Goal: Complete application form: Complete application form

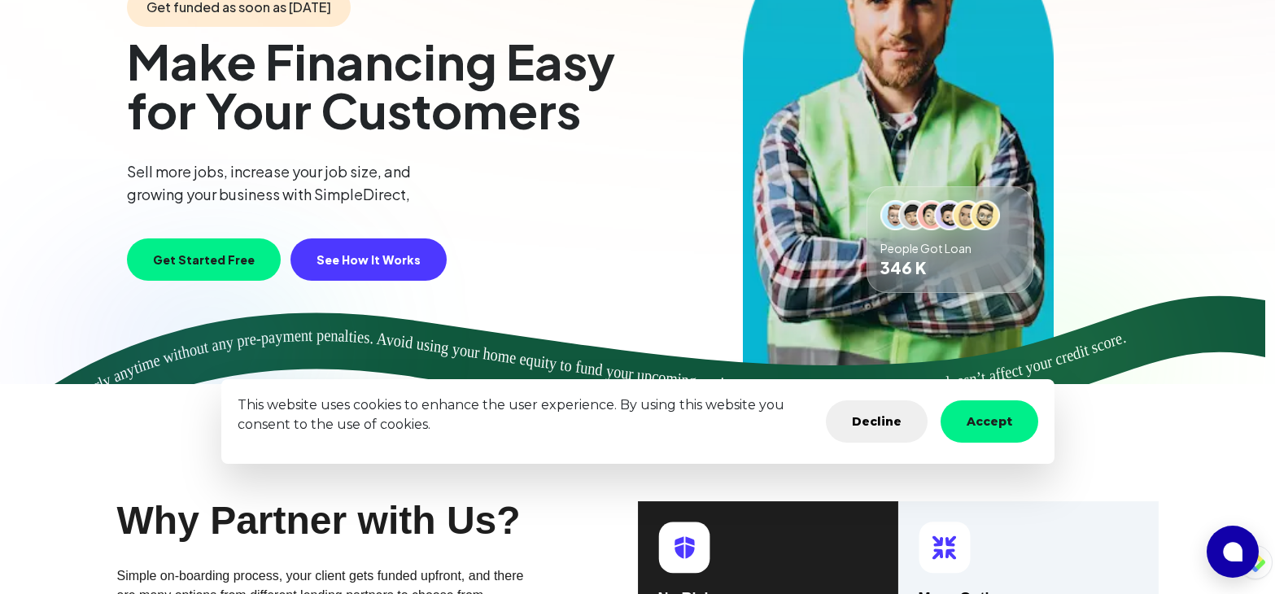
scroll to position [325, 0]
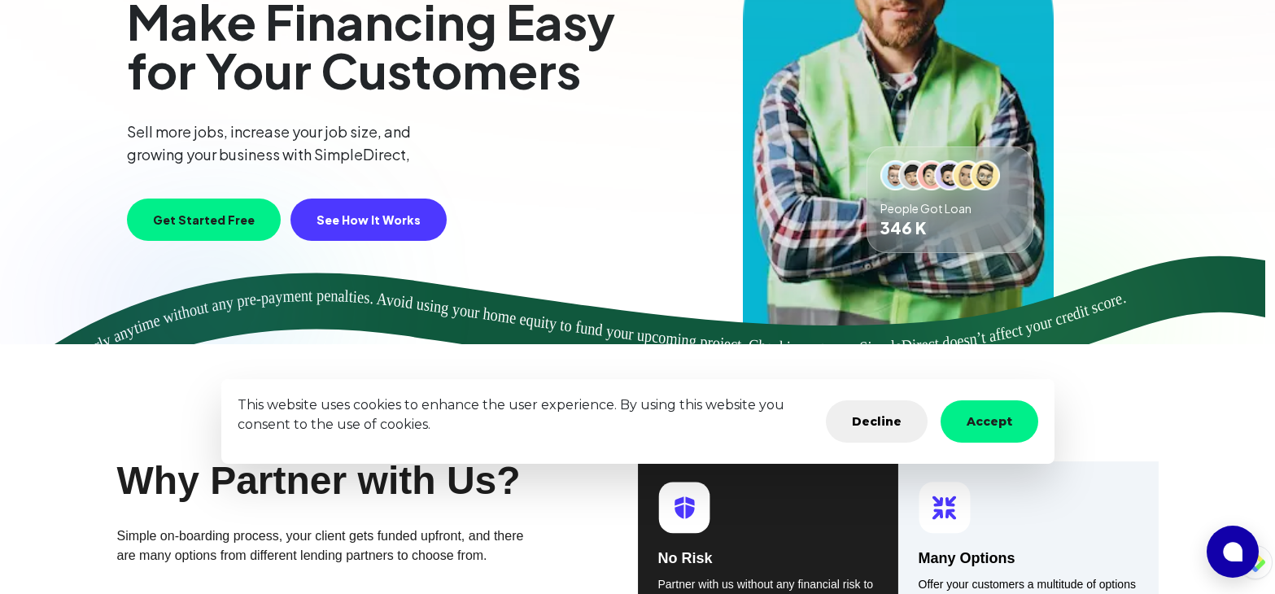
click at [879, 421] on button "Decline" at bounding box center [877, 421] width 102 height 42
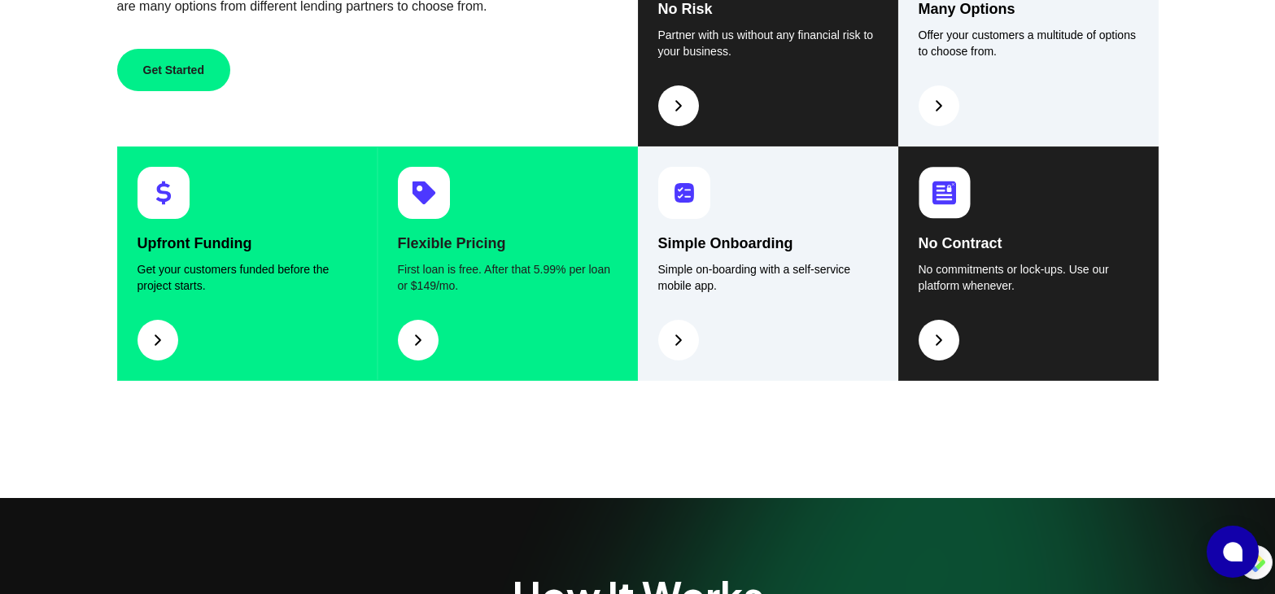
scroll to position [895, 0]
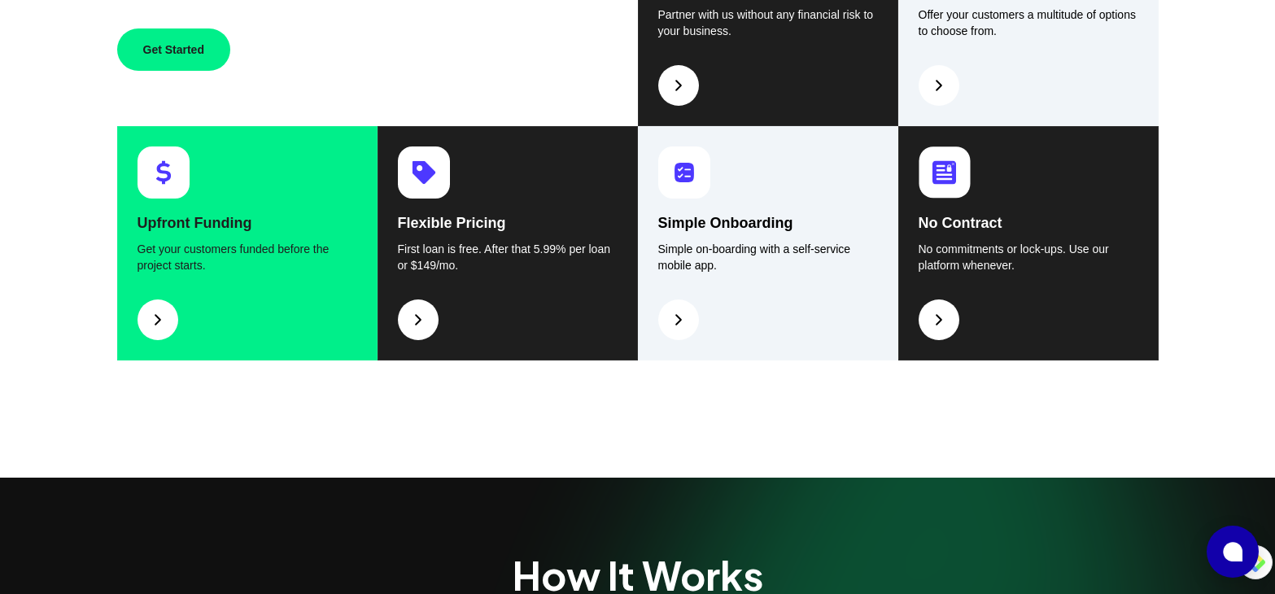
click at [159, 322] on img at bounding box center [158, 320] width 20 height 20
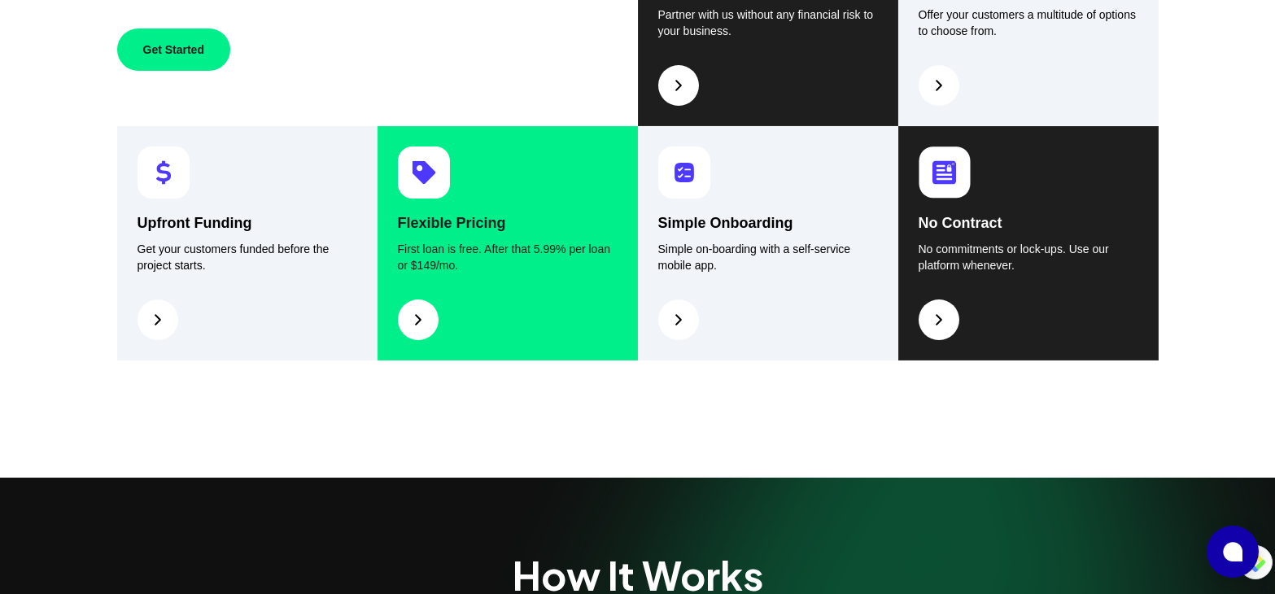
click at [426, 337] on button at bounding box center [418, 319] width 41 height 41
click at [420, 313] on img at bounding box center [418, 320] width 20 height 20
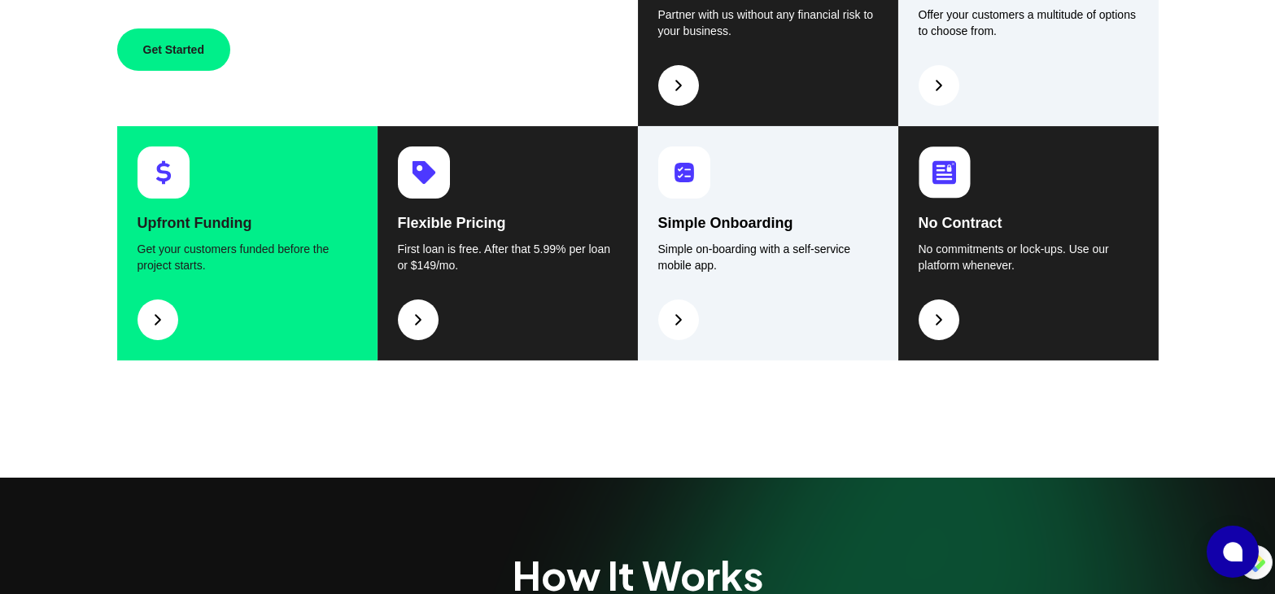
click at [186, 265] on p "Get your customers funded before the project starts." at bounding box center [248, 257] width 220 height 33
click at [173, 209] on div "Upfront Funding Get your customers funded before the project starts." at bounding box center [247, 243] width 260 height 234
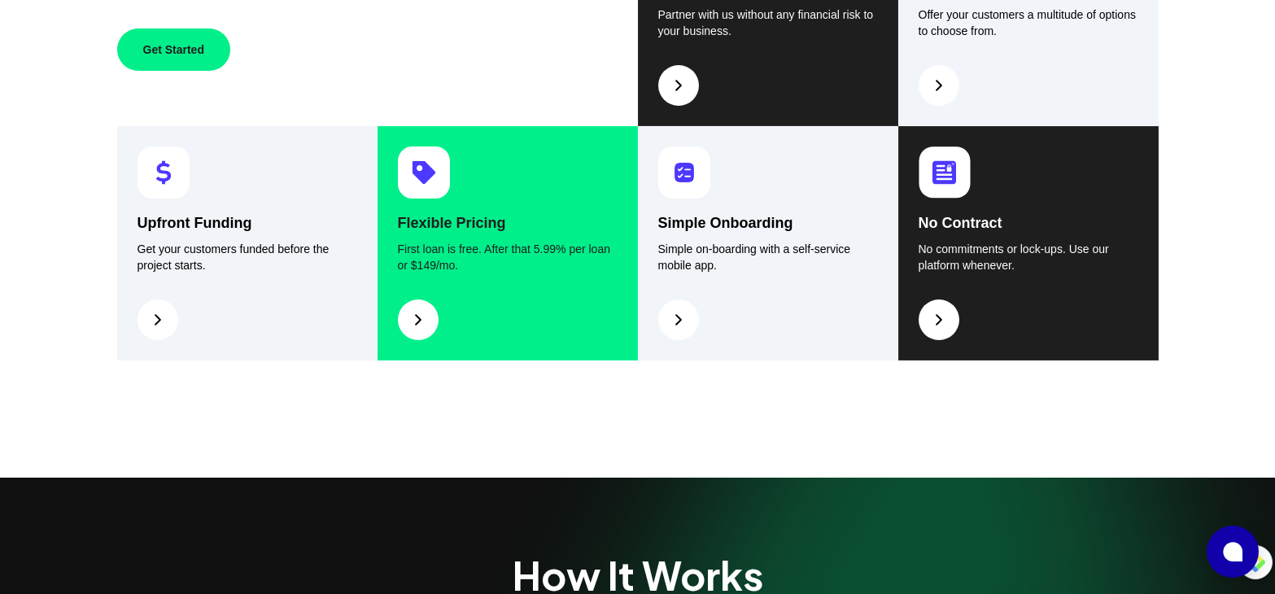
click at [498, 225] on h4 "Flexible Pricing" at bounding box center [508, 223] width 220 height 23
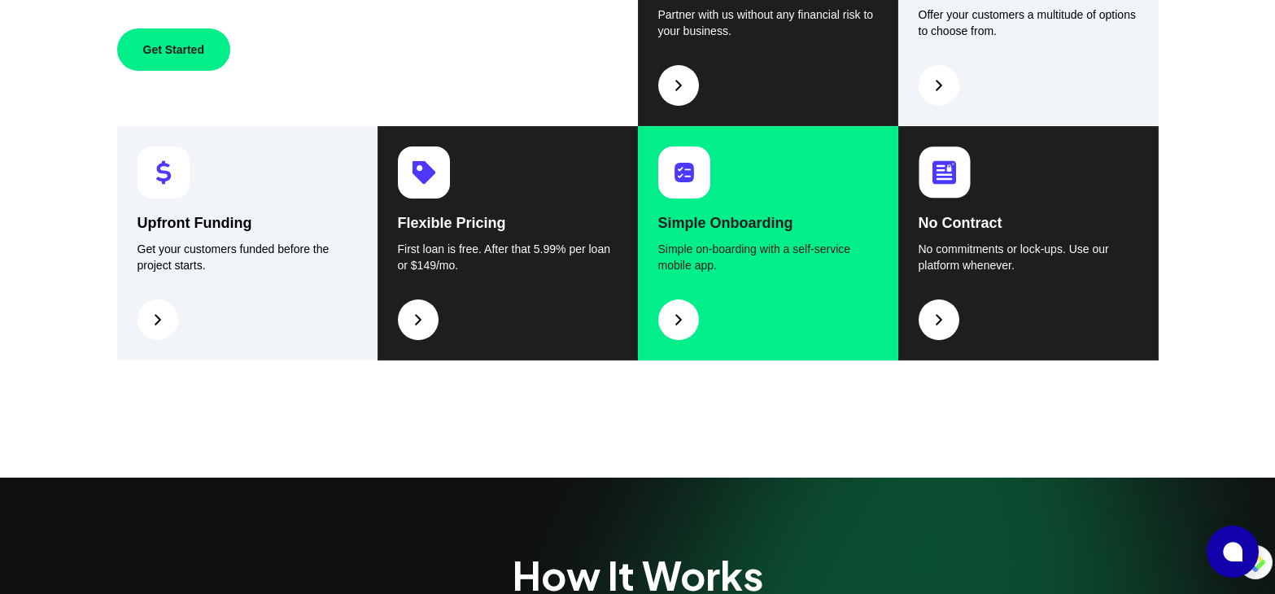
click at [711, 260] on p "Simple on-boarding with a self-service mobile app." at bounding box center [768, 257] width 220 height 33
click at [675, 327] on img at bounding box center [679, 320] width 20 height 20
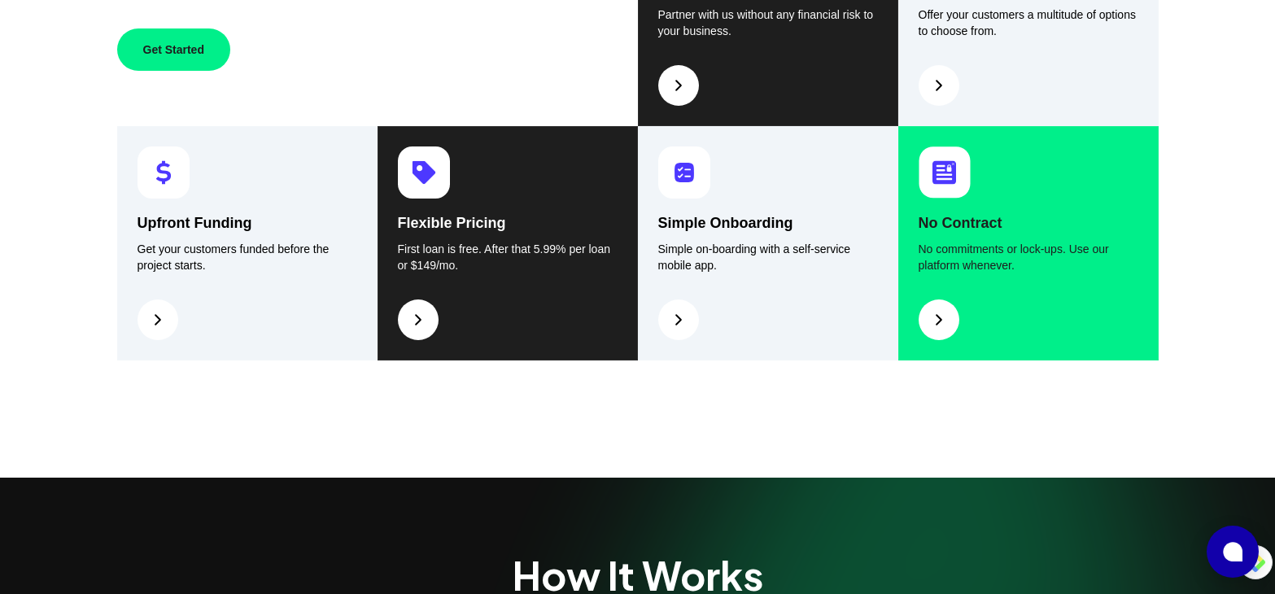
click at [937, 316] on img at bounding box center [939, 320] width 20 height 20
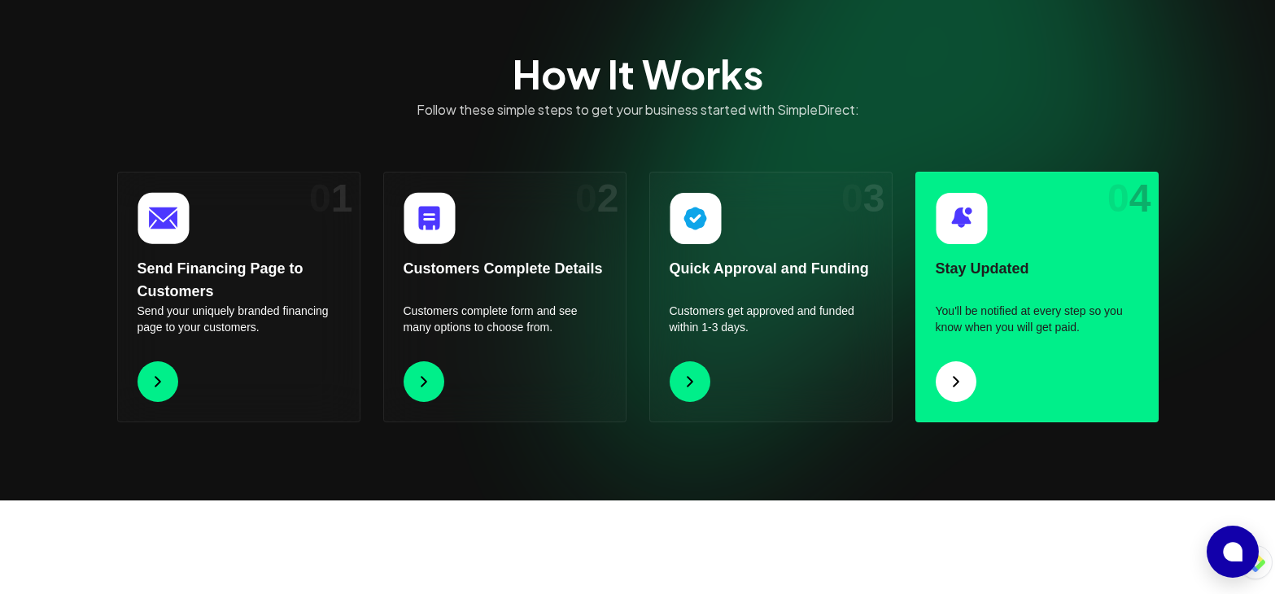
scroll to position [1302, 0]
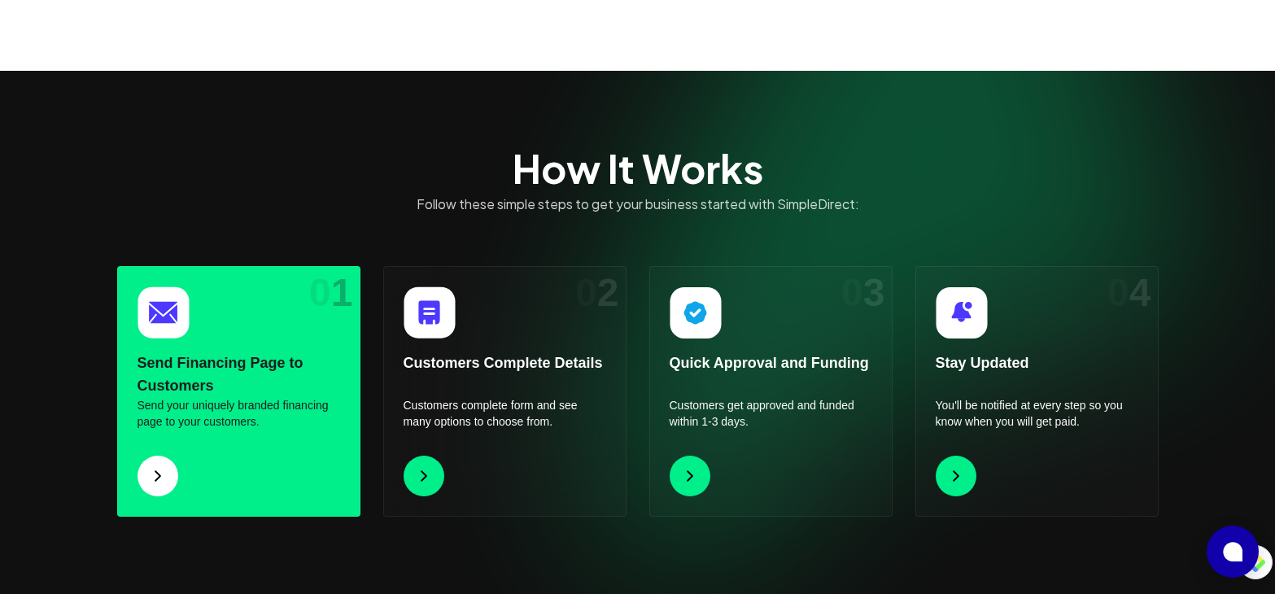
click at [148, 476] on img at bounding box center [158, 476] width 20 height 20
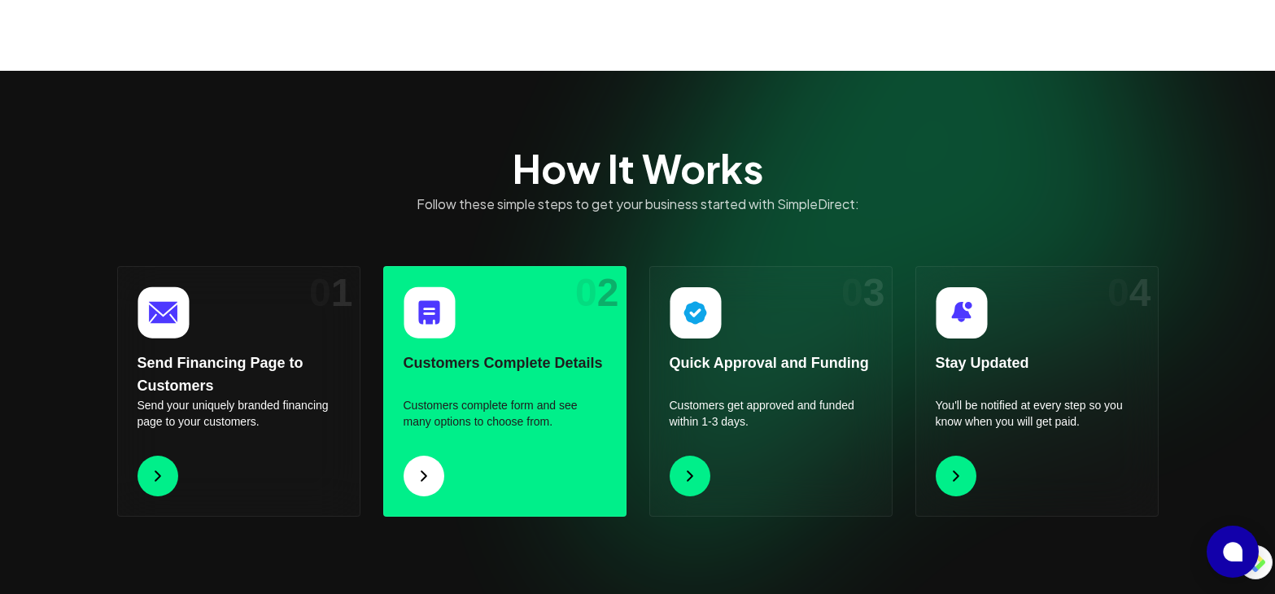
click at [472, 416] on p "Customers complete form and see many options to choose from." at bounding box center [505, 413] width 203 height 33
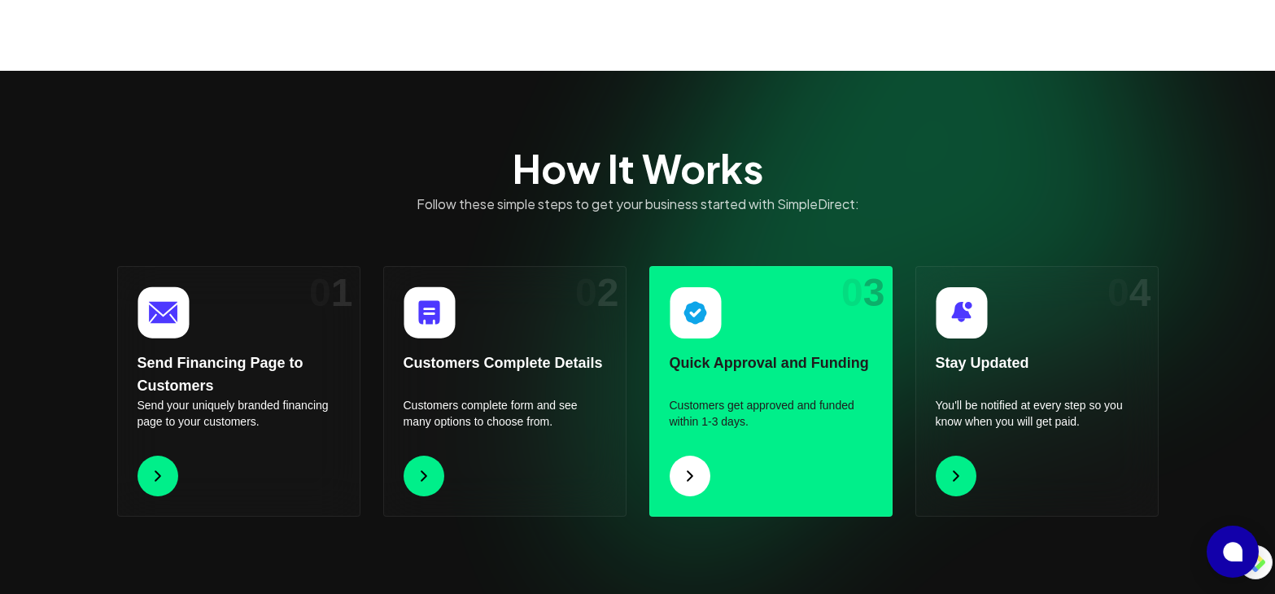
click at [694, 481] on img at bounding box center [690, 476] width 20 height 20
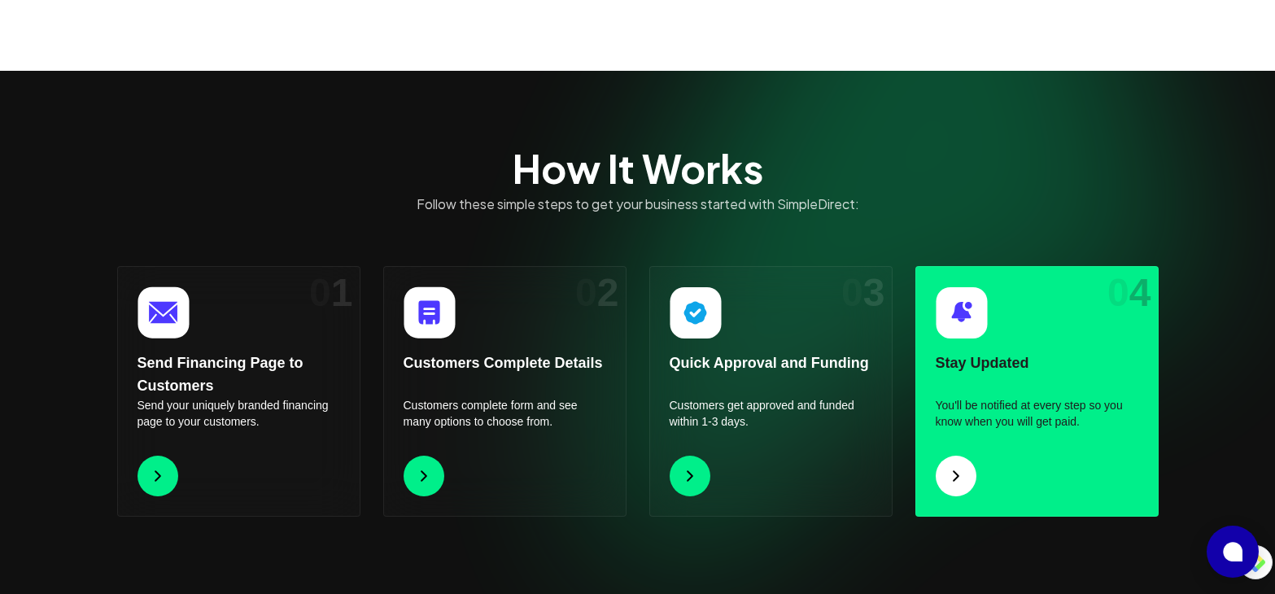
click at [982, 485] on div "0 4 Stay Updated You'll be notified at every step so you know when you will get…" at bounding box center [1036, 391] width 243 height 251
click at [958, 473] on img at bounding box center [956, 476] width 20 height 20
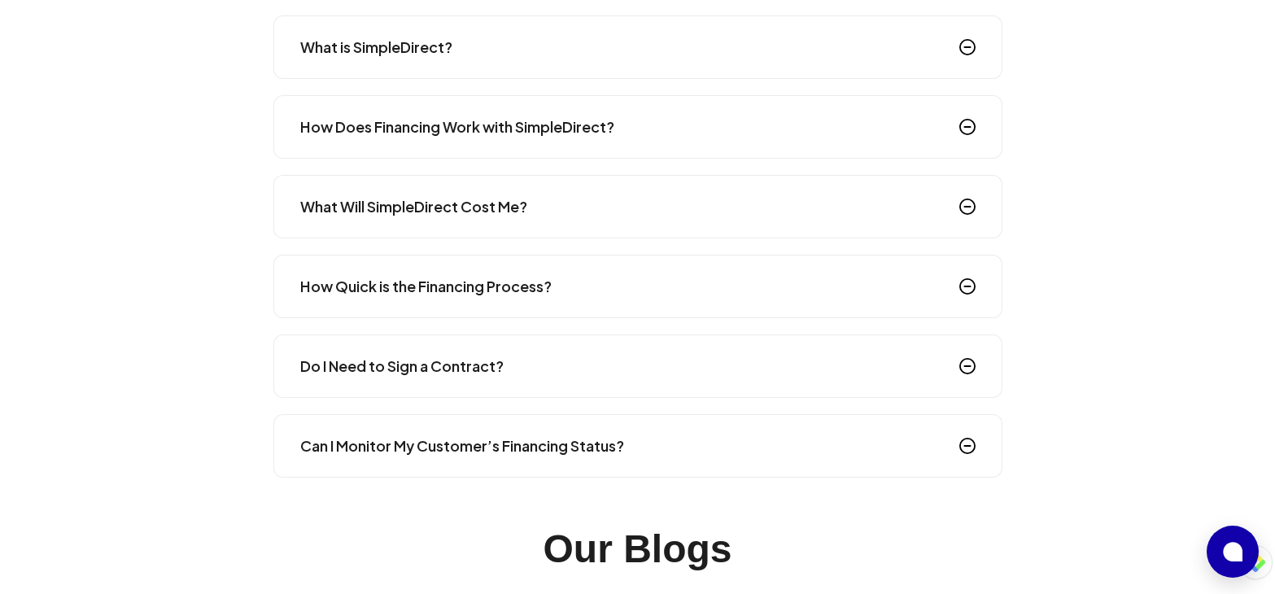
scroll to position [2522, 0]
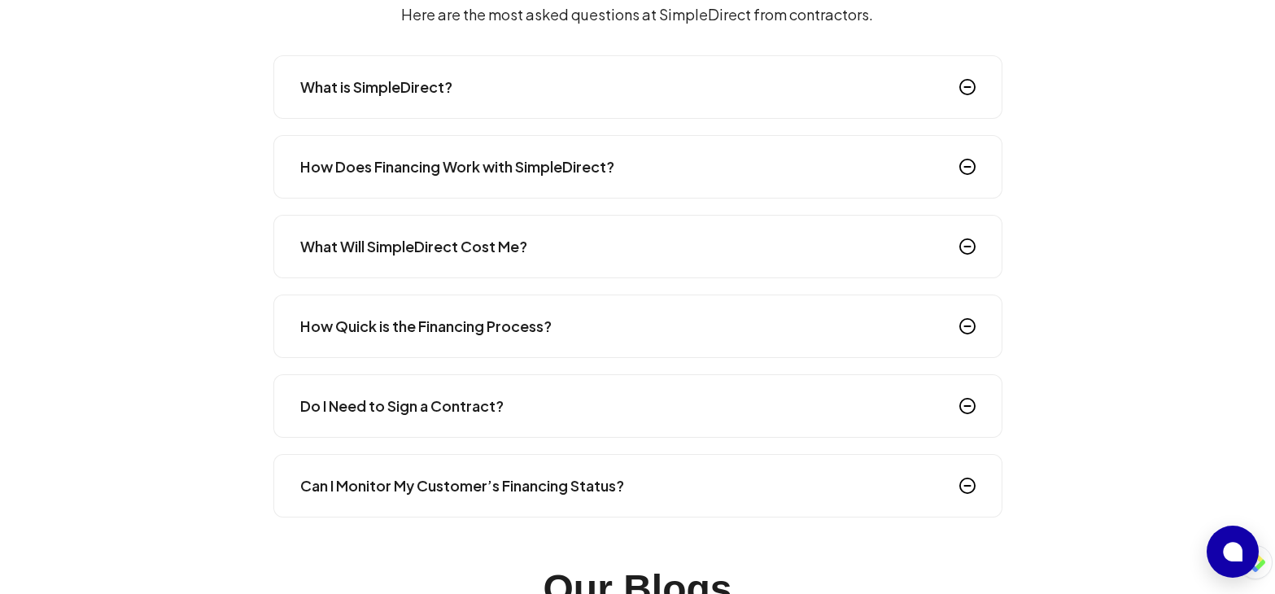
click at [699, 260] on div "What Will SimpleDirect Cost Me?" at bounding box center [637, 246] width 729 height 63
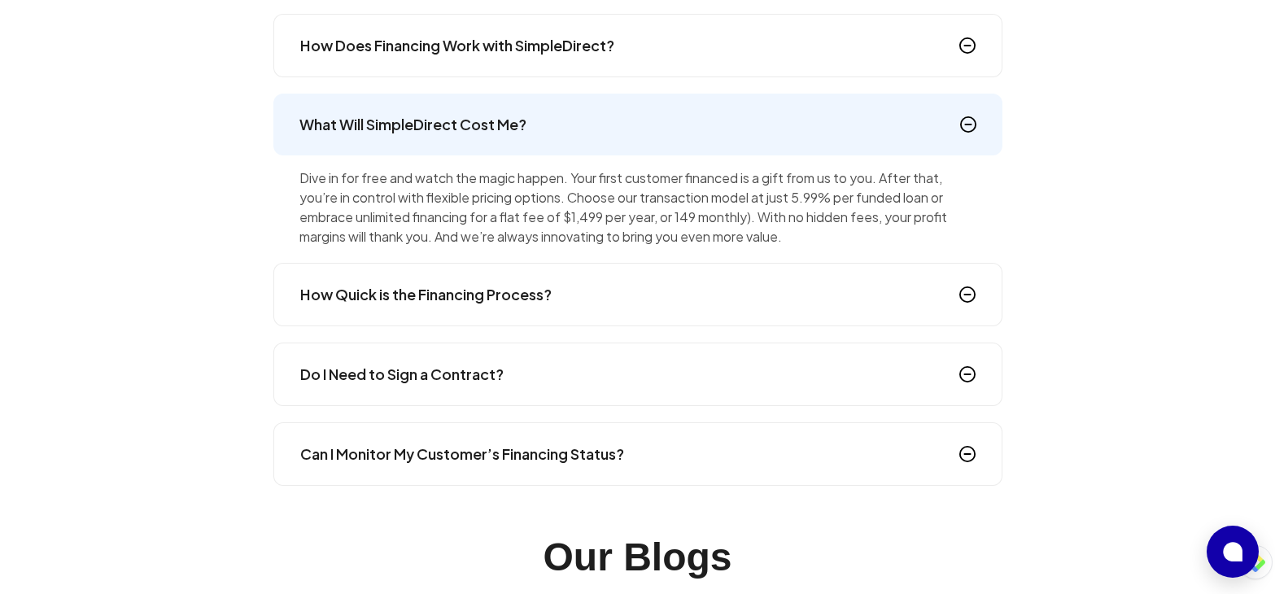
scroll to position [2685, 0]
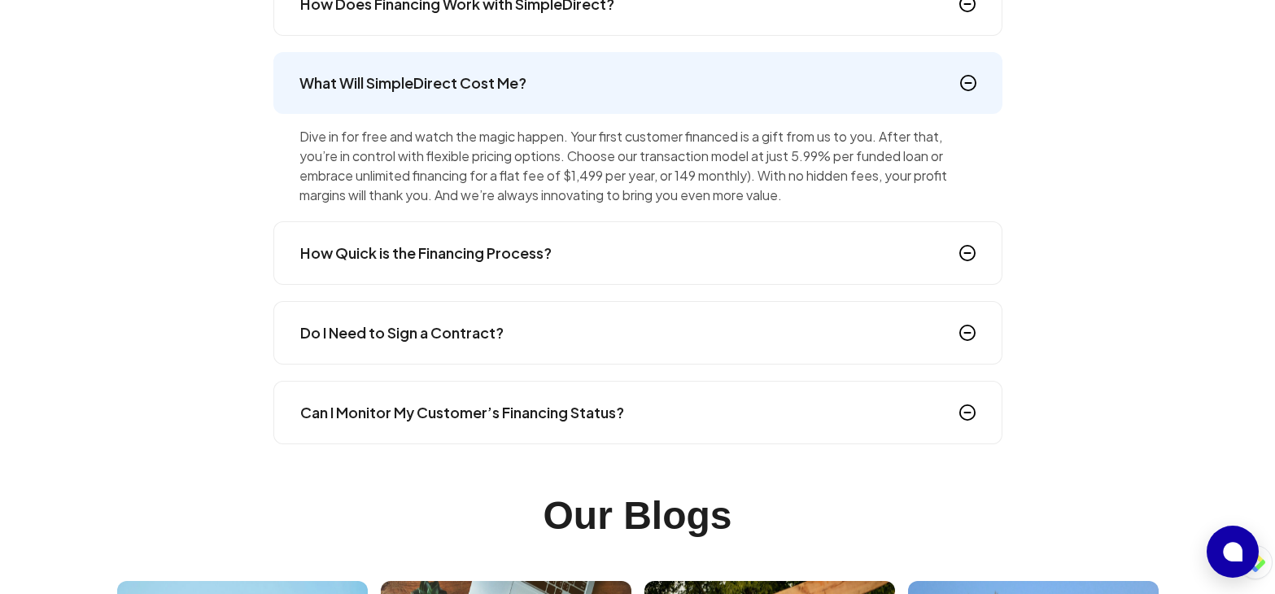
click at [692, 237] on div "How Quick is the Financing Process?" at bounding box center [637, 252] width 729 height 63
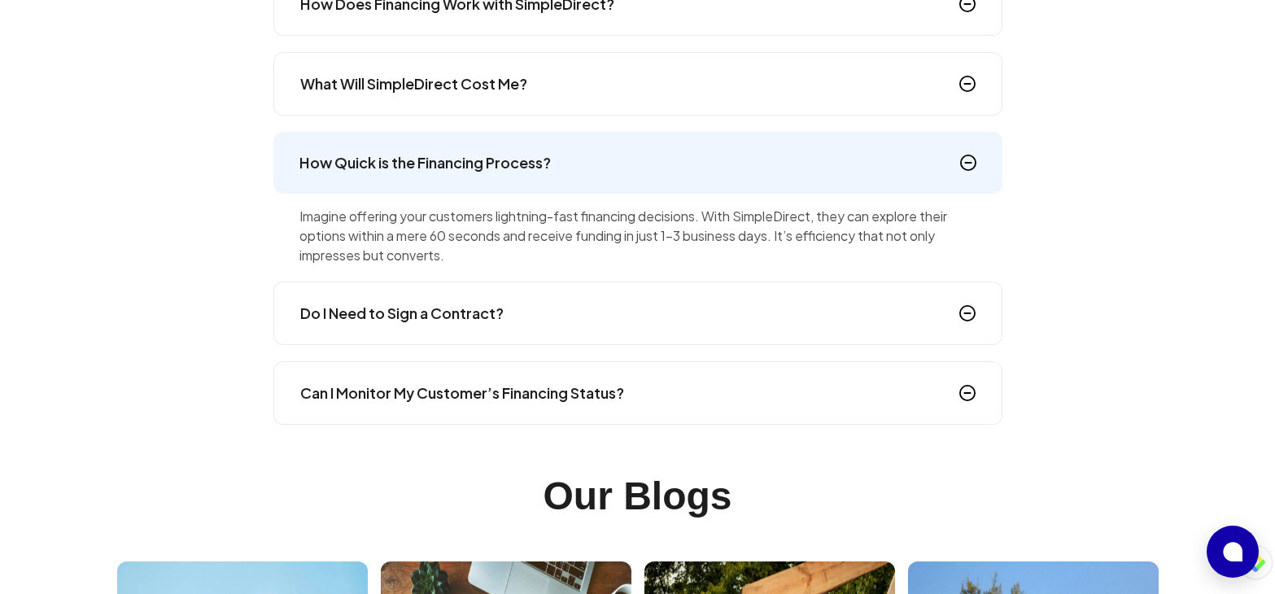
click at [639, 337] on div "Do I Need to Sign a Contract?" at bounding box center [637, 313] width 729 height 63
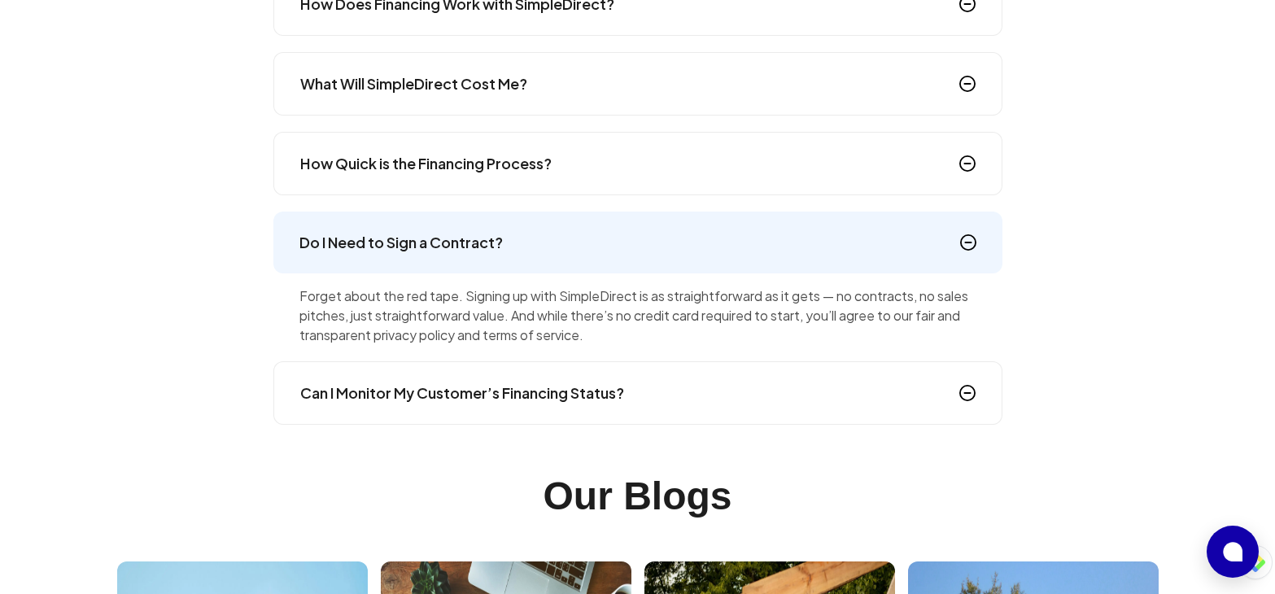
click at [633, 402] on div "Can I Monitor My Customer’s Financing Status?" at bounding box center [637, 392] width 729 height 63
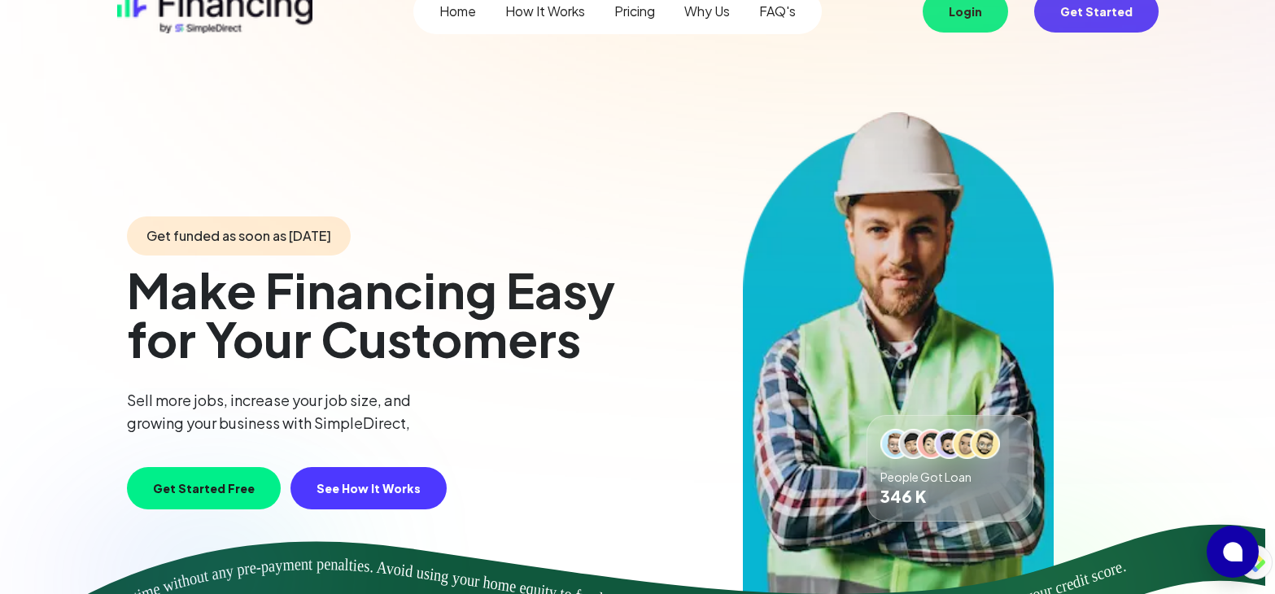
scroll to position [0, 0]
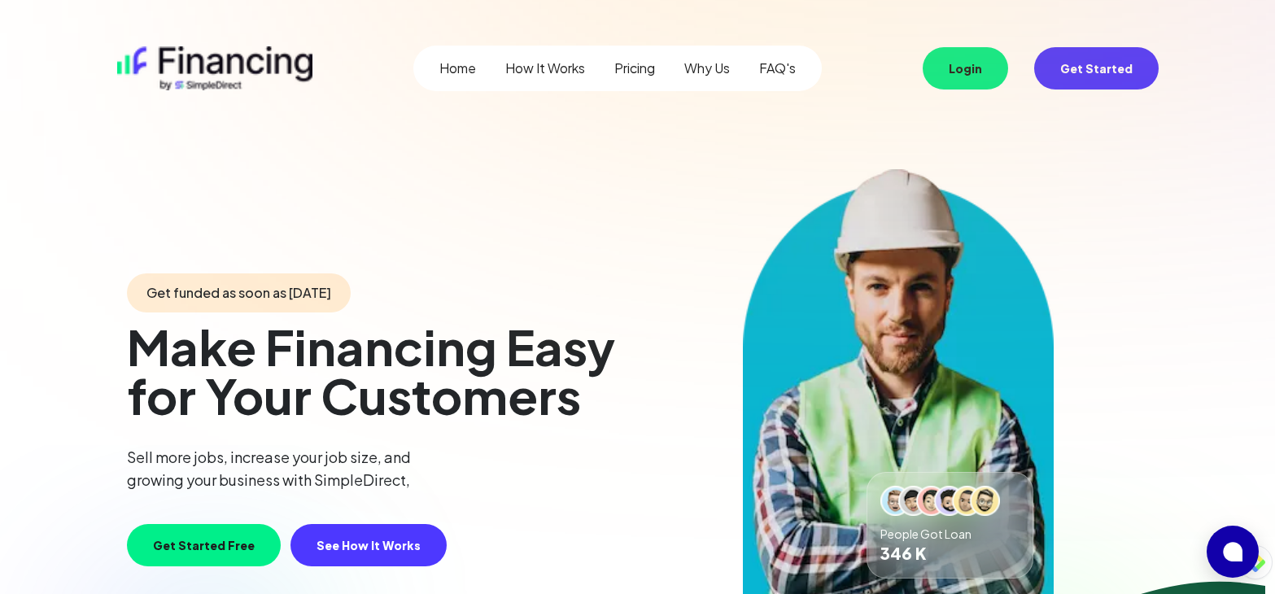
click at [319, 287] on span "Get funded as soon as tomorrow" at bounding box center [239, 292] width 224 height 39
click at [623, 70] on link "Pricing" at bounding box center [634, 69] width 41 height 20
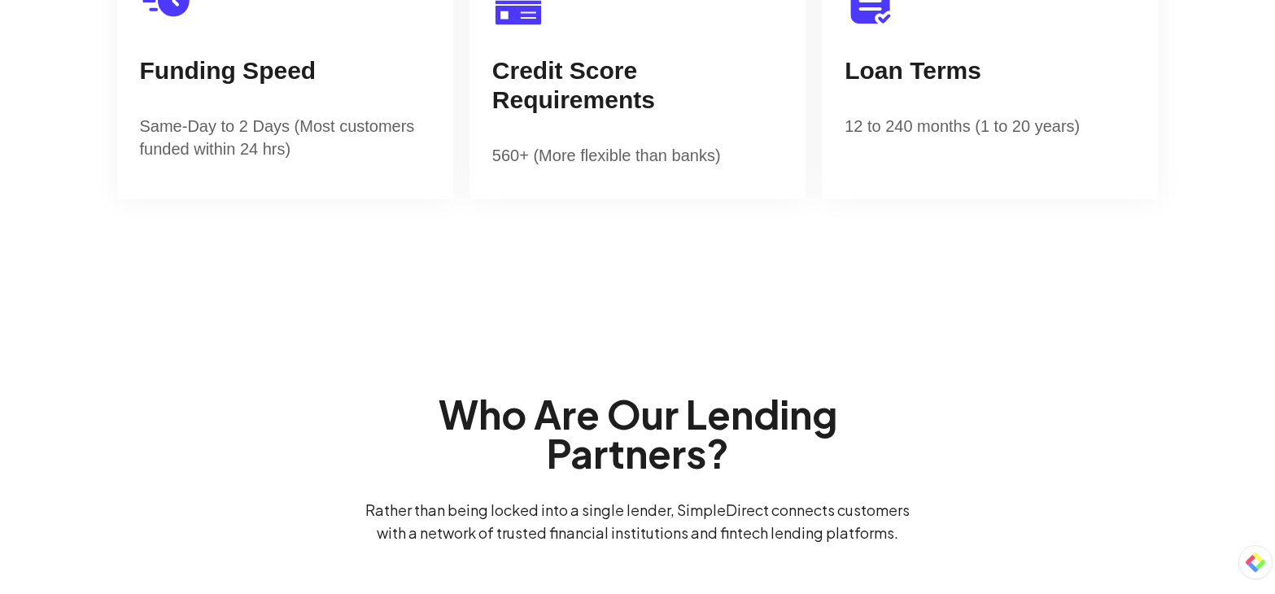
scroll to position [5370, 0]
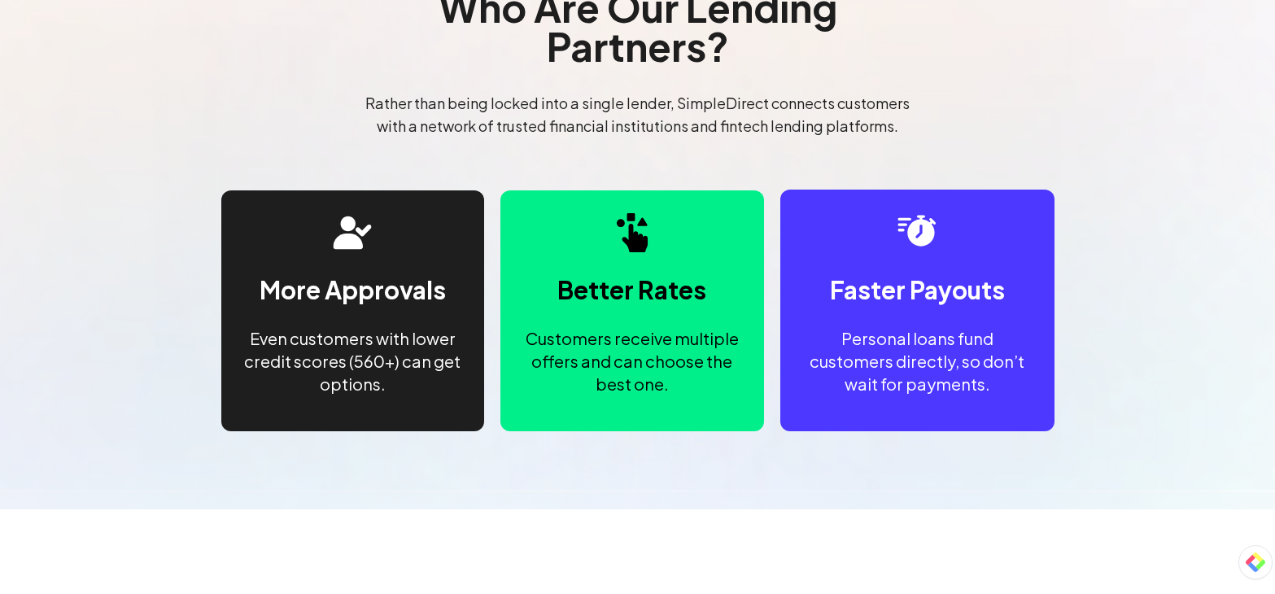
click at [903, 303] on h5 "Faster Payouts" at bounding box center [917, 289] width 175 height 29
click at [421, 285] on h5 "More Approvals" at bounding box center [353, 289] width 186 height 29
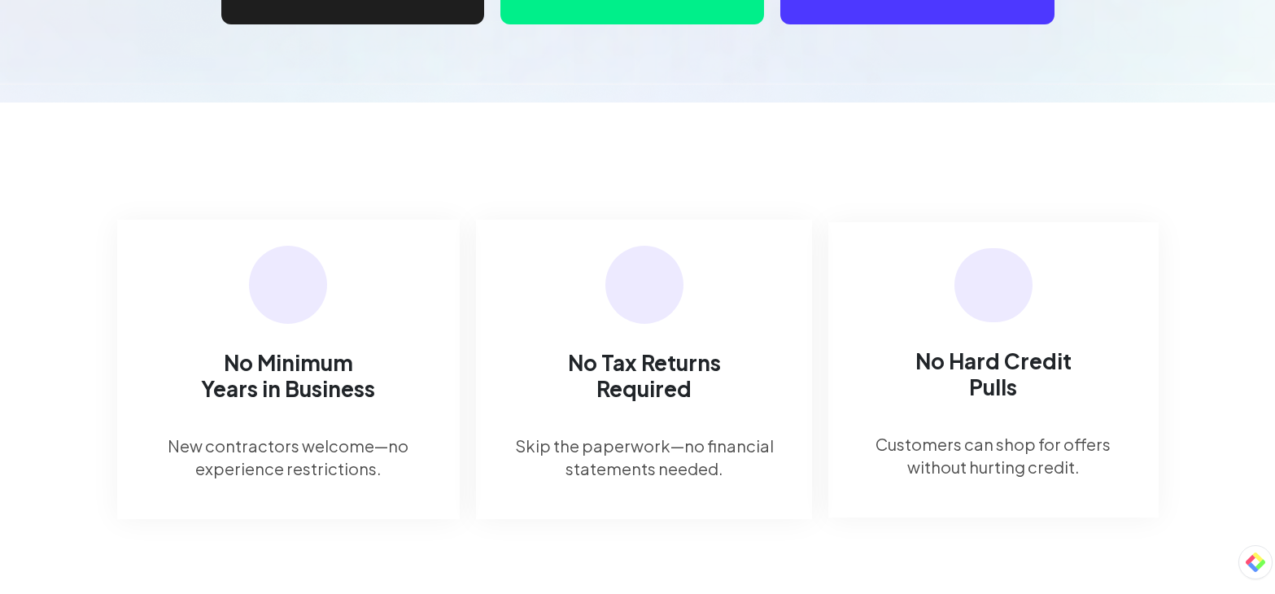
scroll to position [5858, 0]
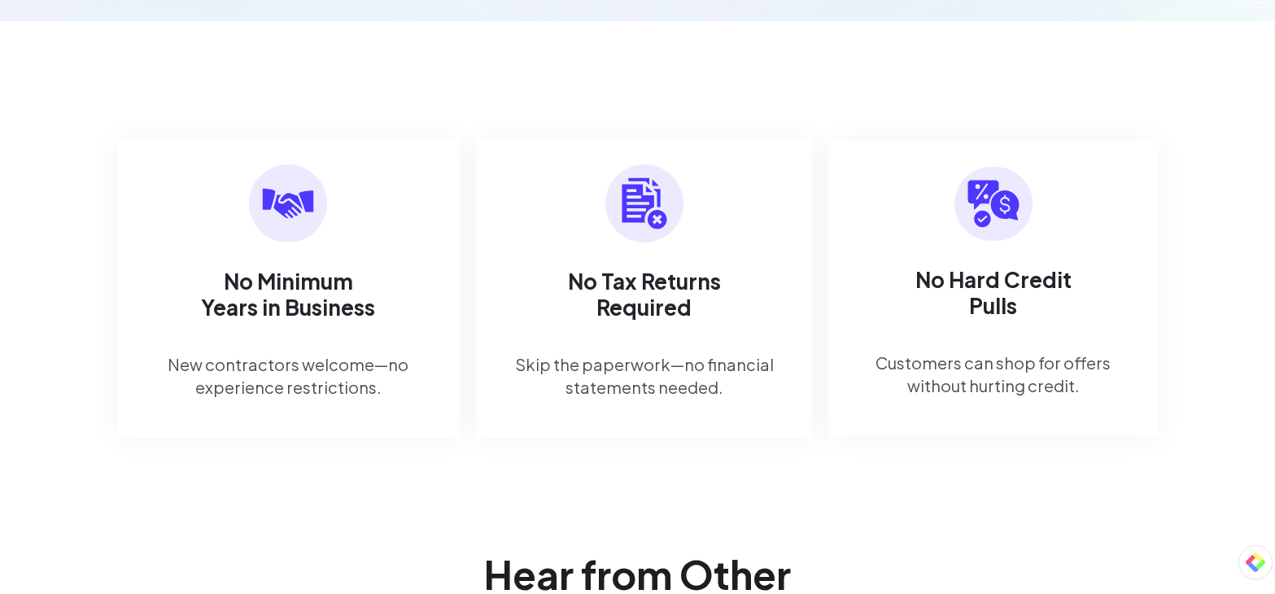
drag, startPoint x: 299, startPoint y: 314, endPoint x: 309, endPoint y: 308, distance: 11.7
click at [300, 312] on h5 "No Minimum Years in Business" at bounding box center [288, 295] width 182 height 52
click at [565, 317] on h5 "No Tax Returns Required" at bounding box center [644, 295] width 182 height 52
click at [965, 300] on h5 "No Hard Credit Pulls" at bounding box center [993, 293] width 182 height 52
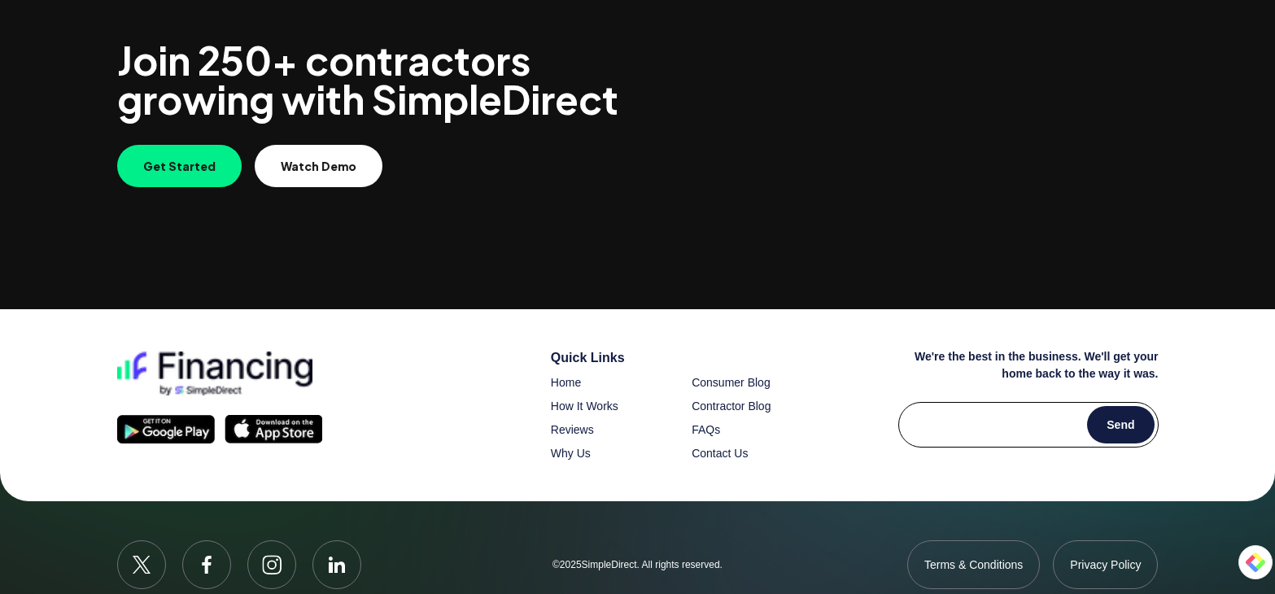
scroll to position [7237, 0]
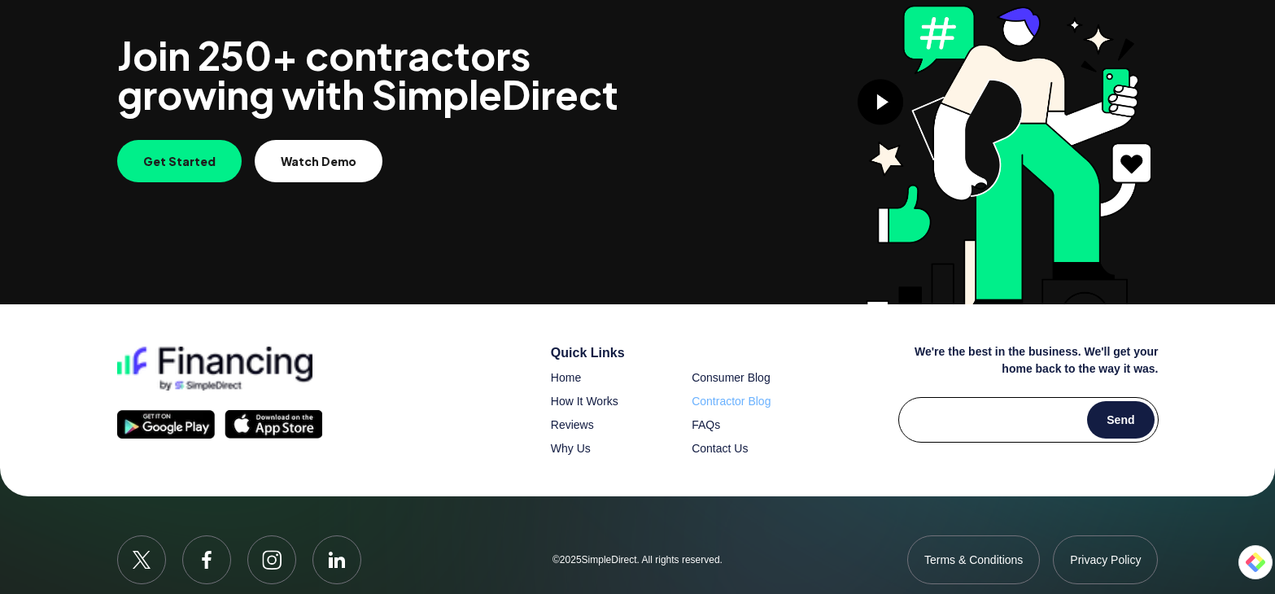
click at [751, 395] on span "Contractor Blog" at bounding box center [731, 401] width 79 height 13
click at [734, 371] on span "Consumer Blog" at bounding box center [731, 377] width 79 height 13
click at [708, 418] on span "FAQs" at bounding box center [706, 424] width 28 height 13
click at [576, 442] on span "Why Us" at bounding box center [571, 448] width 40 height 13
click at [570, 395] on span "How It Works" at bounding box center [585, 401] width 68 height 13
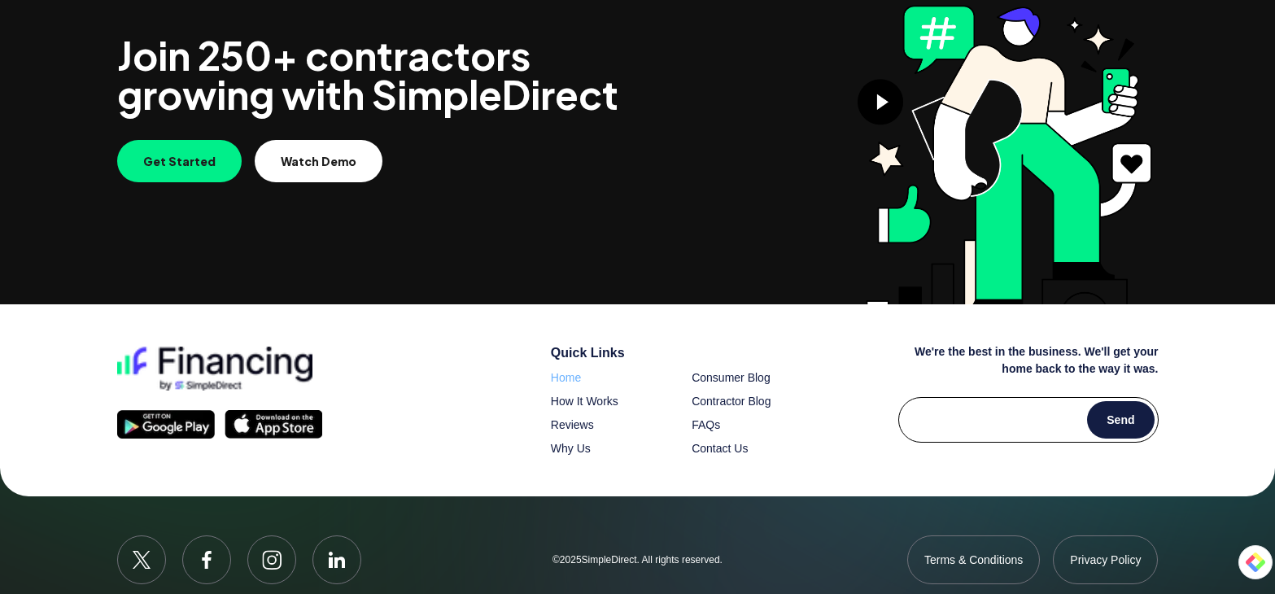
click at [559, 371] on span "Home" at bounding box center [566, 377] width 30 height 13
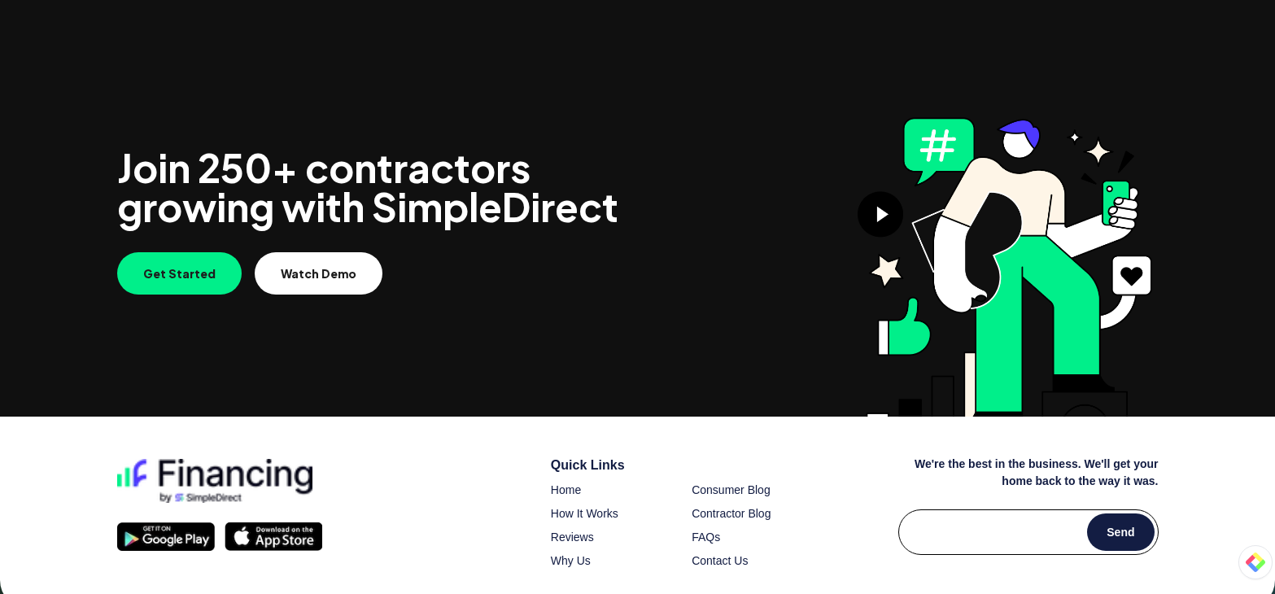
scroll to position [7237, 0]
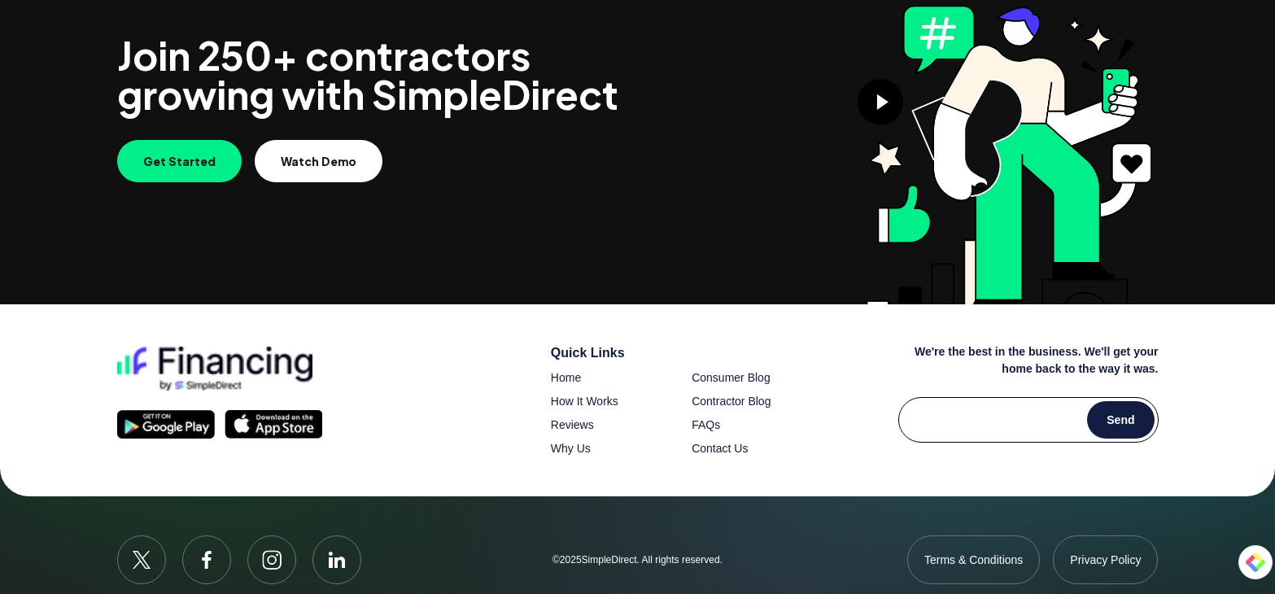
click at [248, 410] on img at bounding box center [274, 424] width 98 height 28
click at [188, 410] on img at bounding box center [166, 424] width 98 height 28
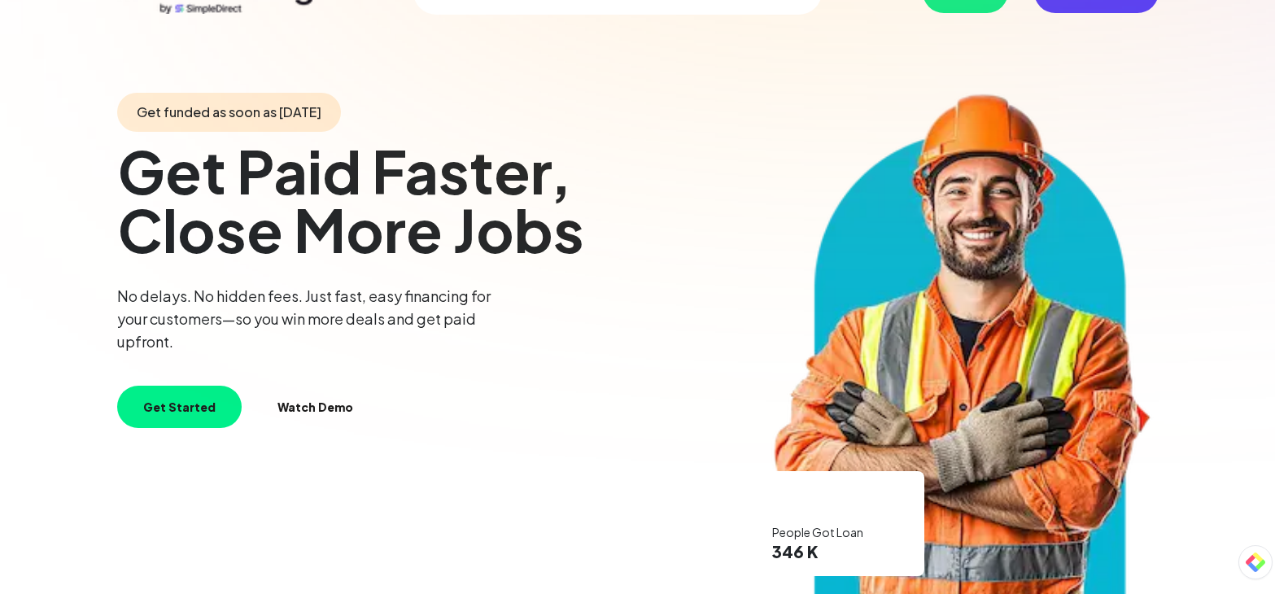
scroll to position [0, 0]
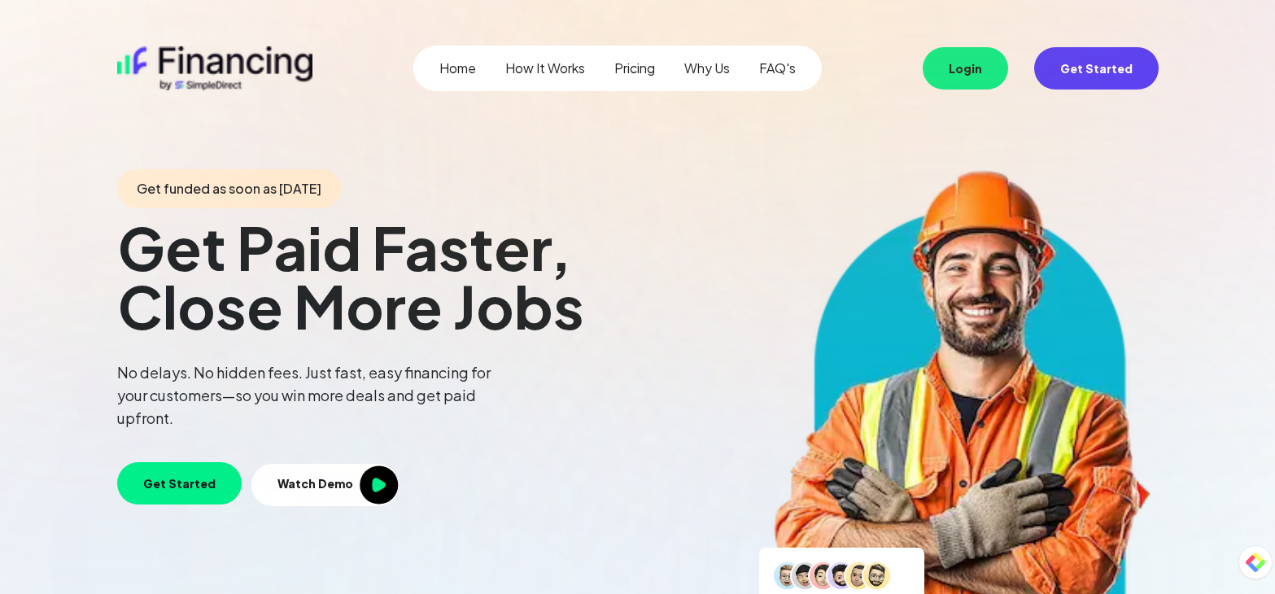
click at [535, 65] on link "How It Works" at bounding box center [545, 69] width 80 height 20
click at [641, 71] on link "Pricing" at bounding box center [634, 69] width 41 height 20
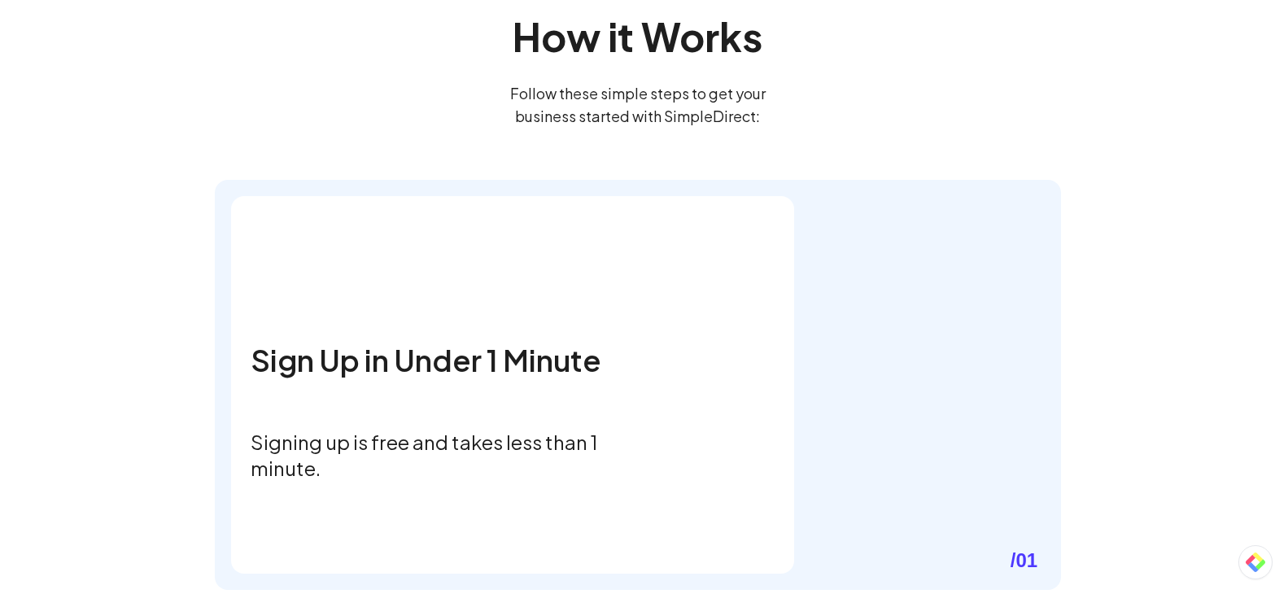
scroll to position [796, 0]
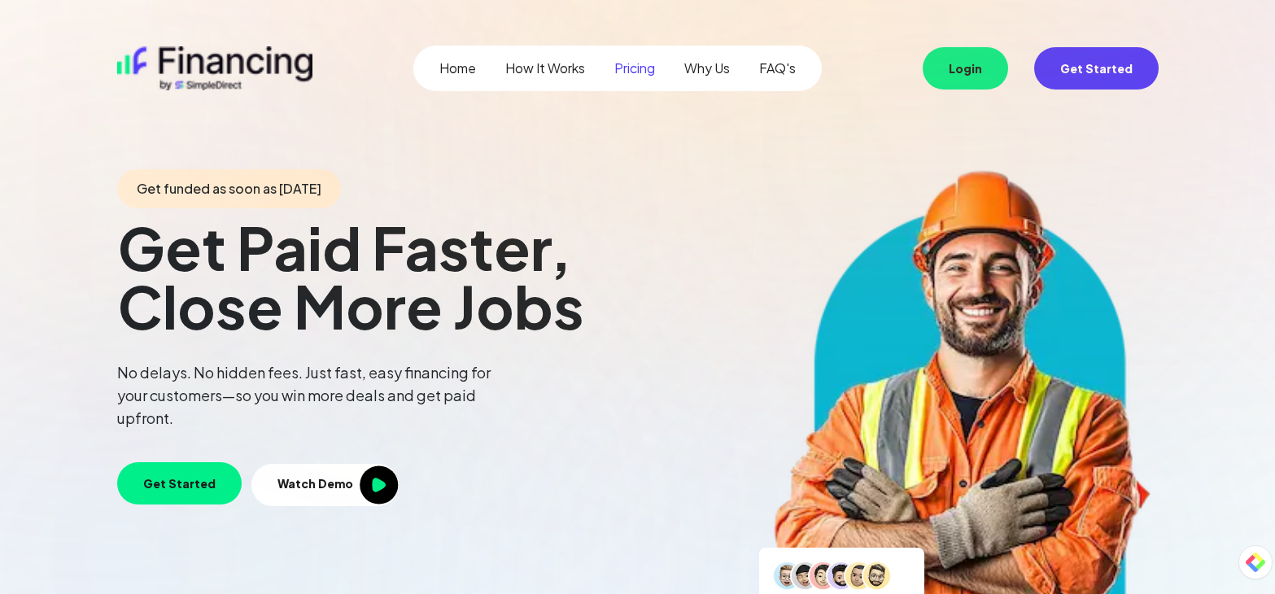
click at [716, 71] on link "Why Us" at bounding box center [707, 69] width 46 height 20
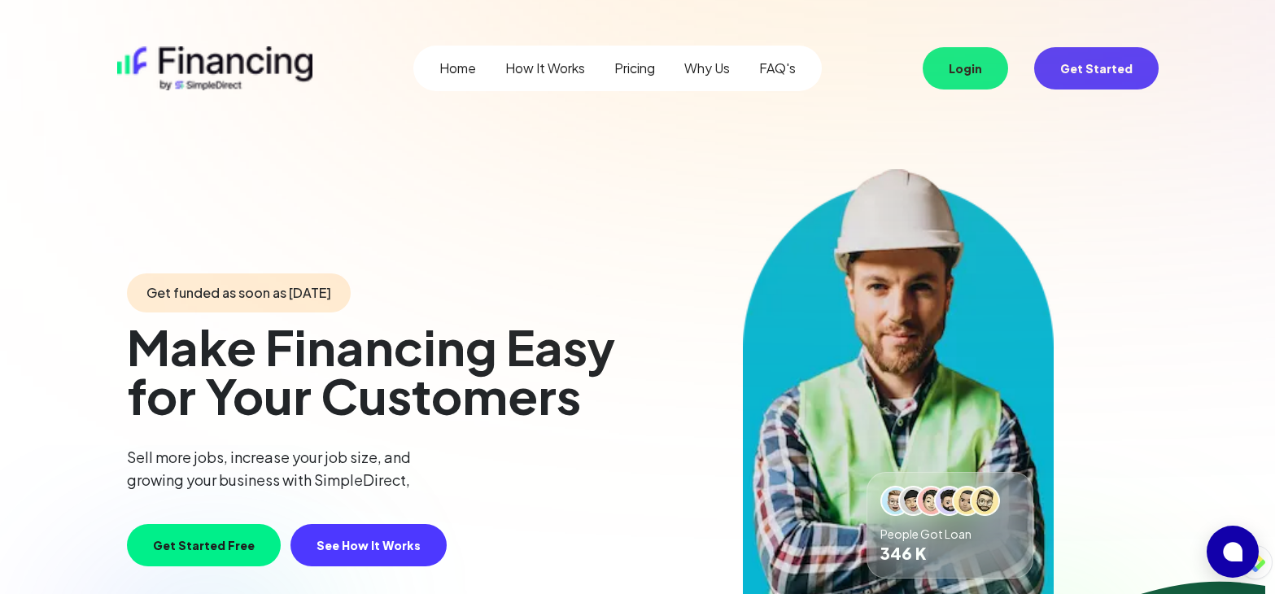
click at [198, 67] on img at bounding box center [214, 68] width 195 height 44
click at [714, 69] on link "Why Us" at bounding box center [707, 69] width 46 height 20
click at [172, 73] on img at bounding box center [214, 68] width 195 height 44
click at [705, 72] on link "Why Us" at bounding box center [707, 69] width 46 height 20
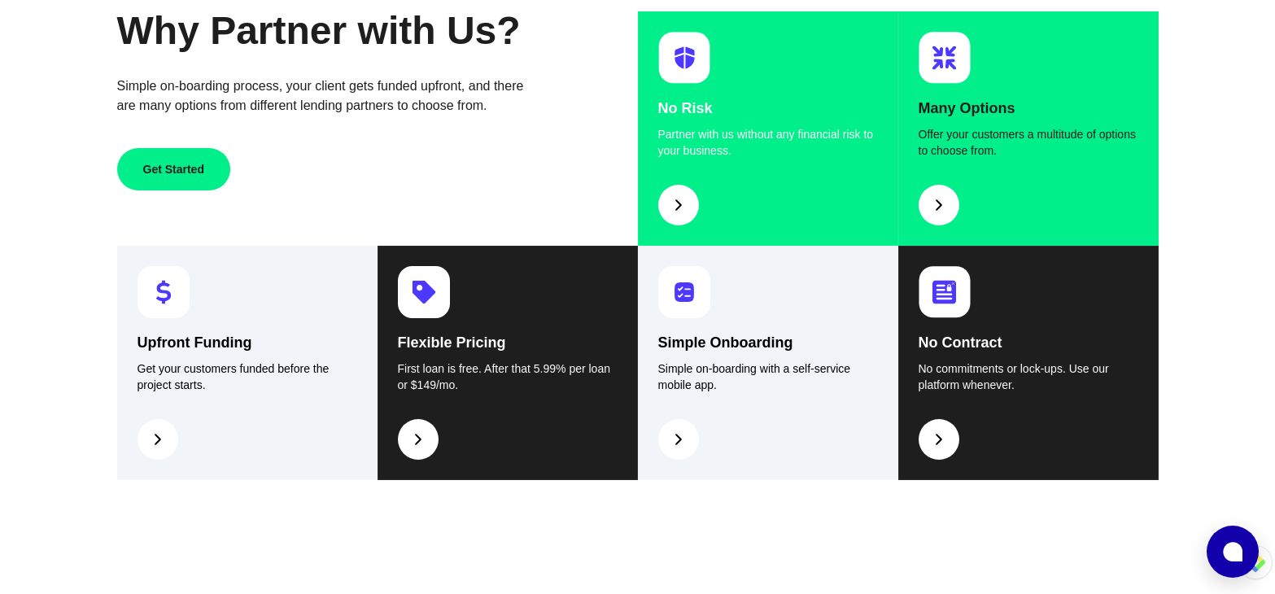
scroll to position [787, 0]
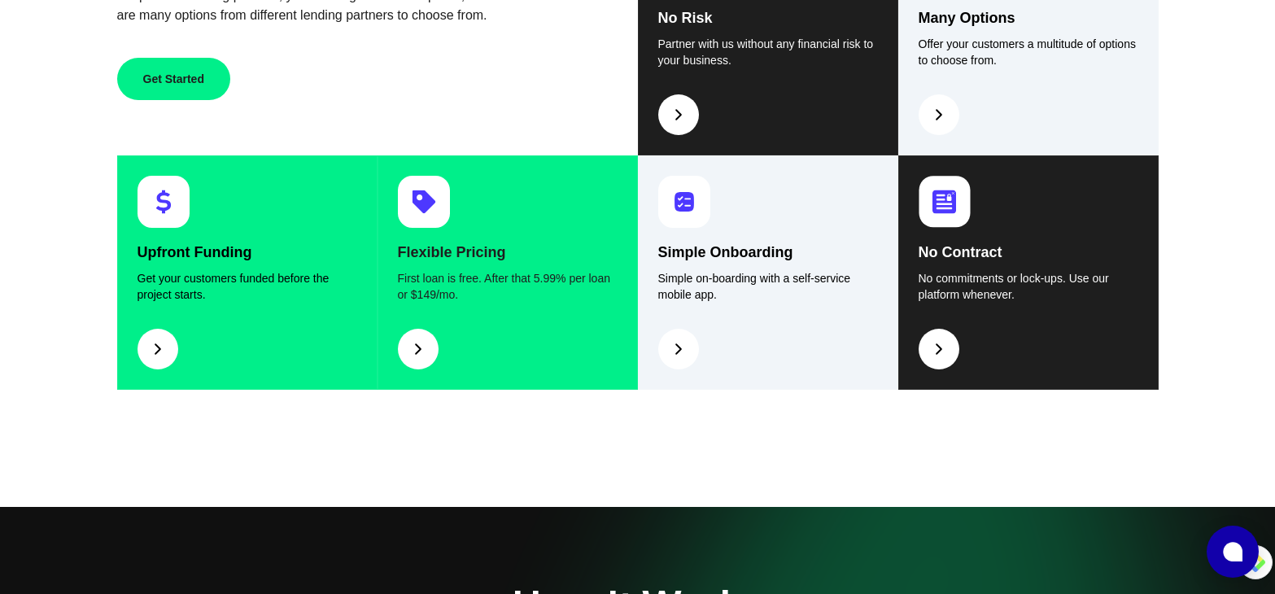
scroll to position [895, 0]
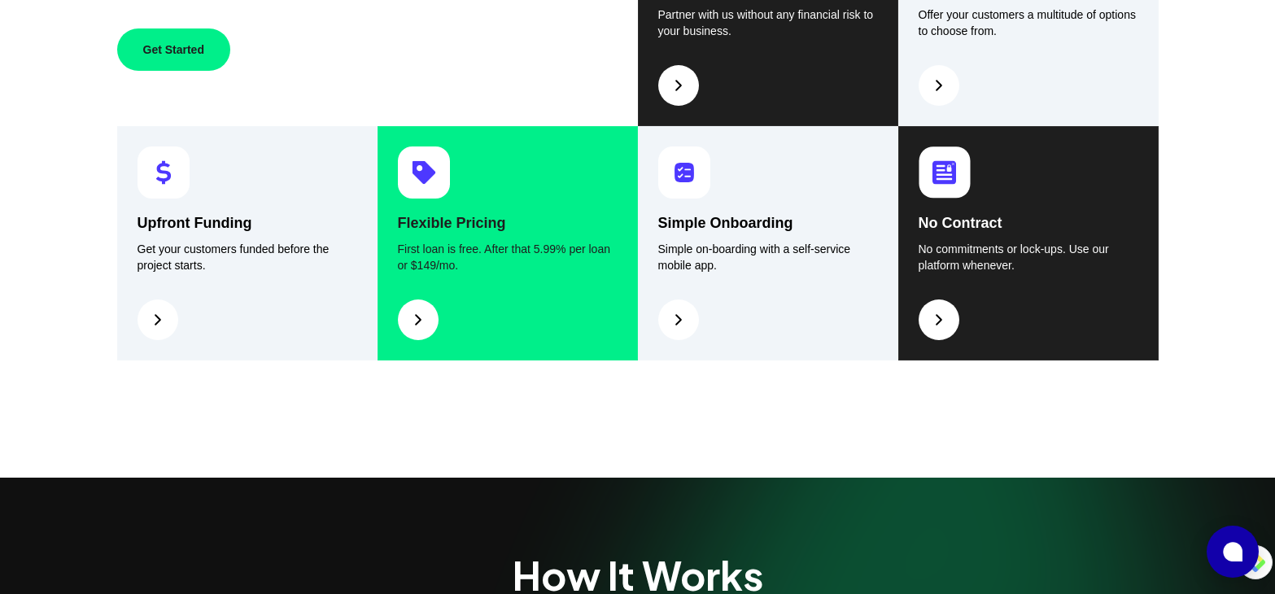
click at [419, 312] on img at bounding box center [418, 320] width 20 height 20
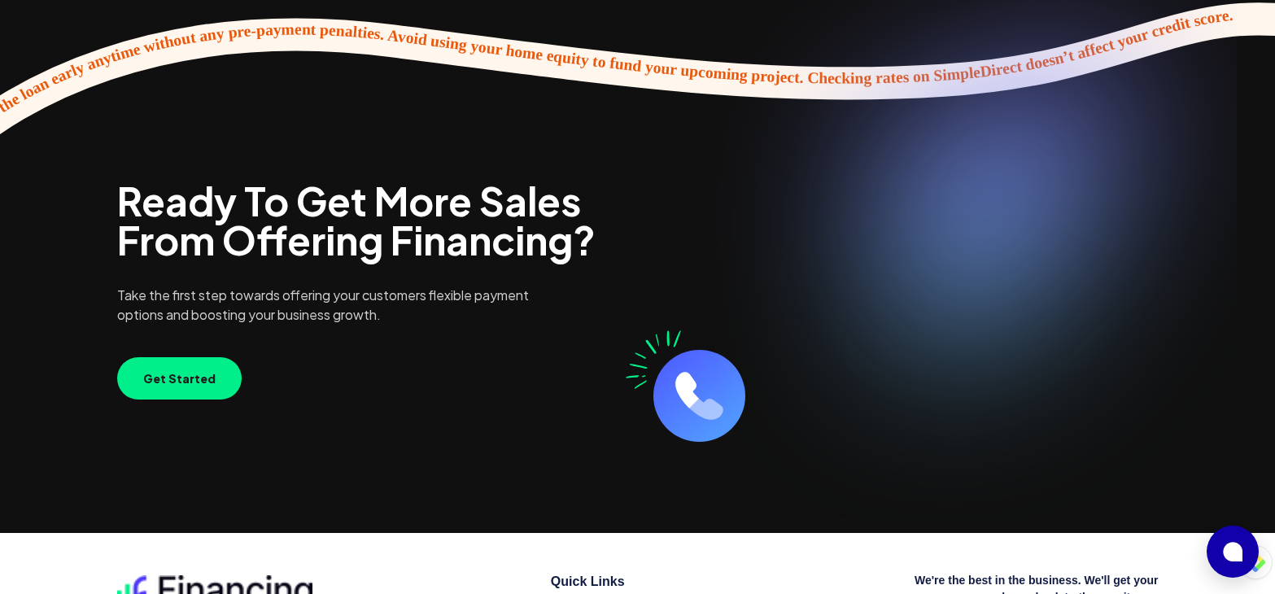
scroll to position [3953, 0]
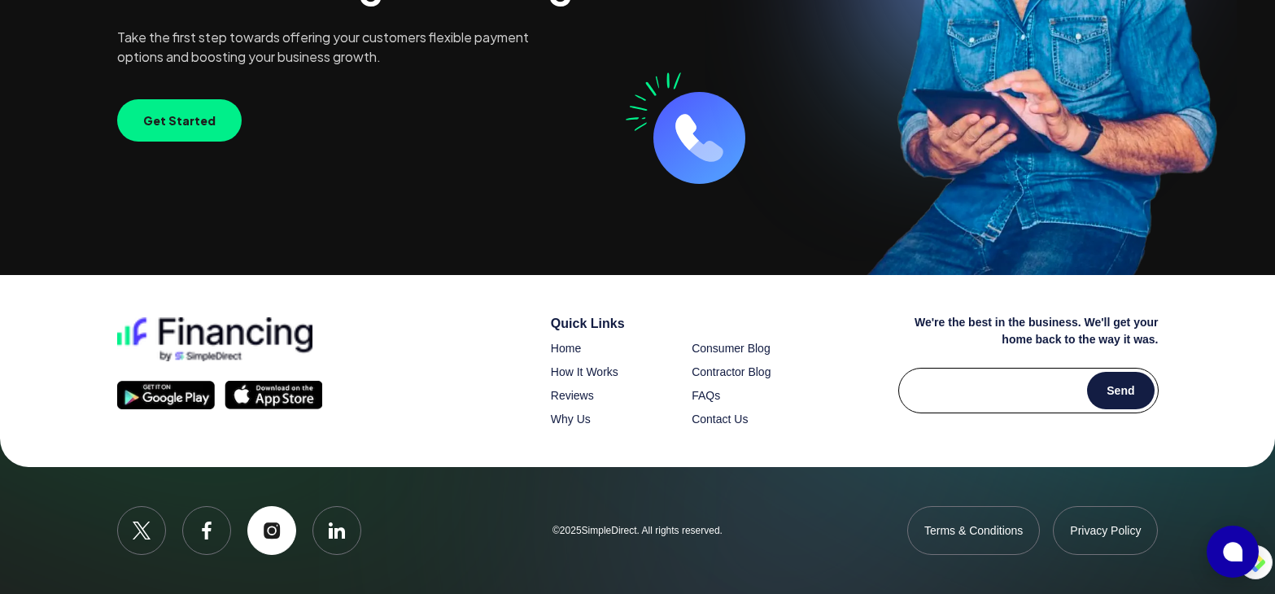
click at [290, 527] on link at bounding box center [271, 530] width 49 height 49
click at [216, 531] on link at bounding box center [206, 530] width 49 height 49
click at [133, 531] on icon at bounding box center [142, 531] width 18 height 18
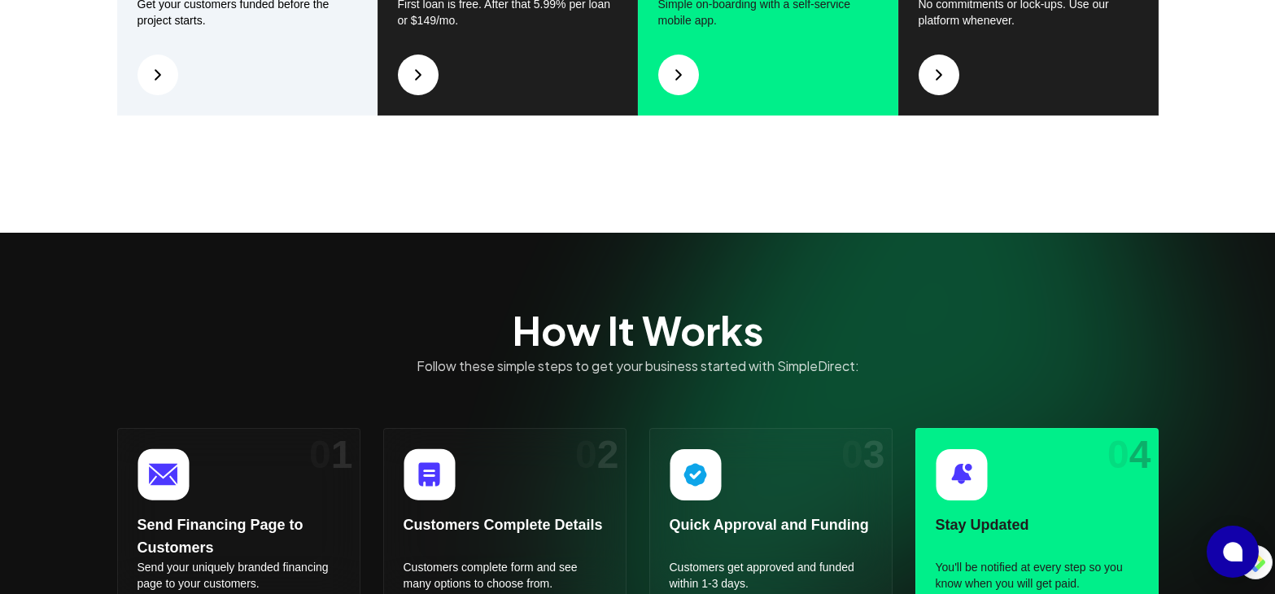
scroll to position [1024, 0]
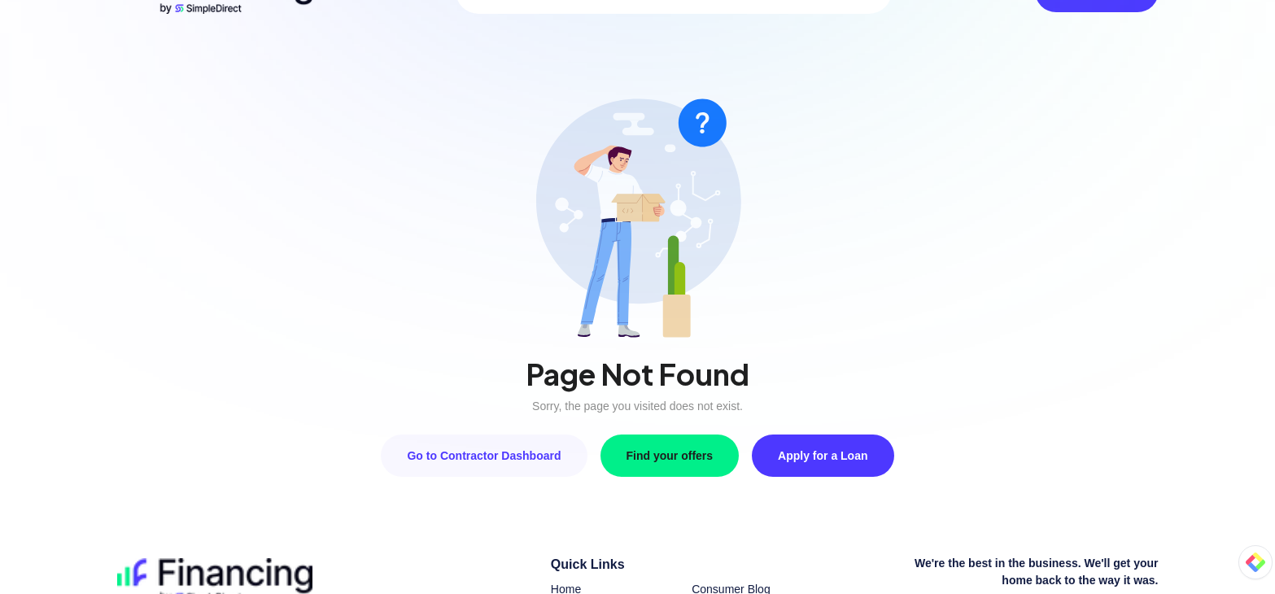
scroll to position [318, 0]
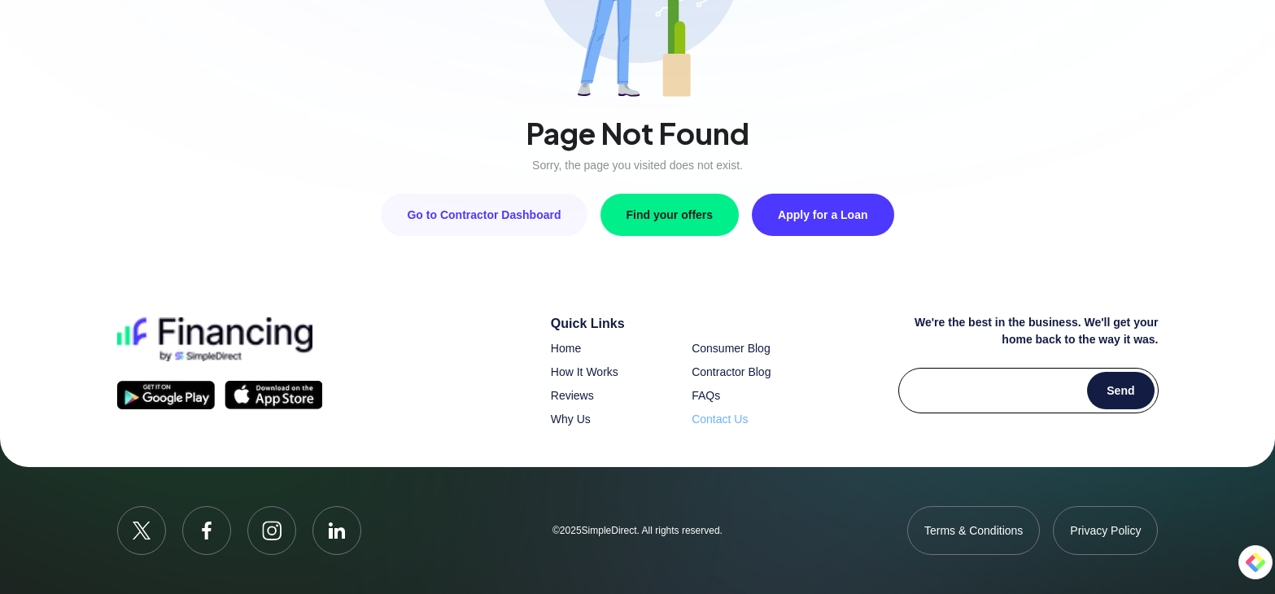
click at [726, 413] on span "Contact Us" at bounding box center [720, 419] width 56 height 13
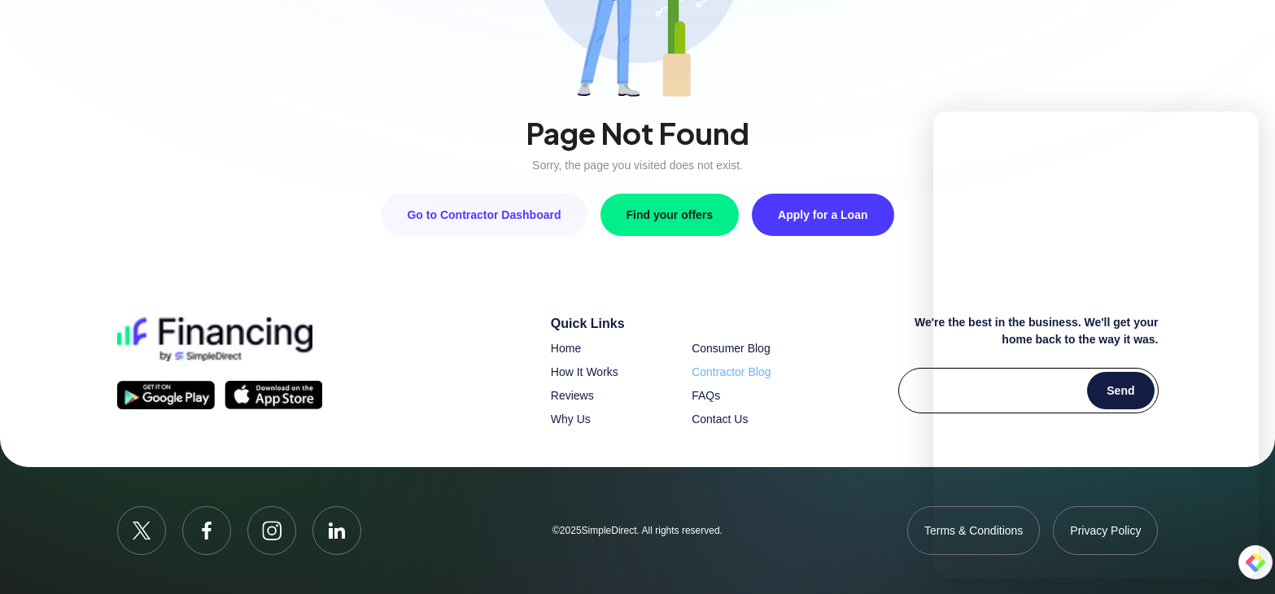
click at [745, 373] on span "Contractor Blog" at bounding box center [731, 371] width 79 height 13
click at [730, 340] on div "Consumer Blog" at bounding box center [752, 348] width 120 height 17
click at [731, 352] on span "Consumer Blog" at bounding box center [731, 348] width 79 height 13
click at [680, 222] on button "Find your offers" at bounding box center [669, 215] width 139 height 42
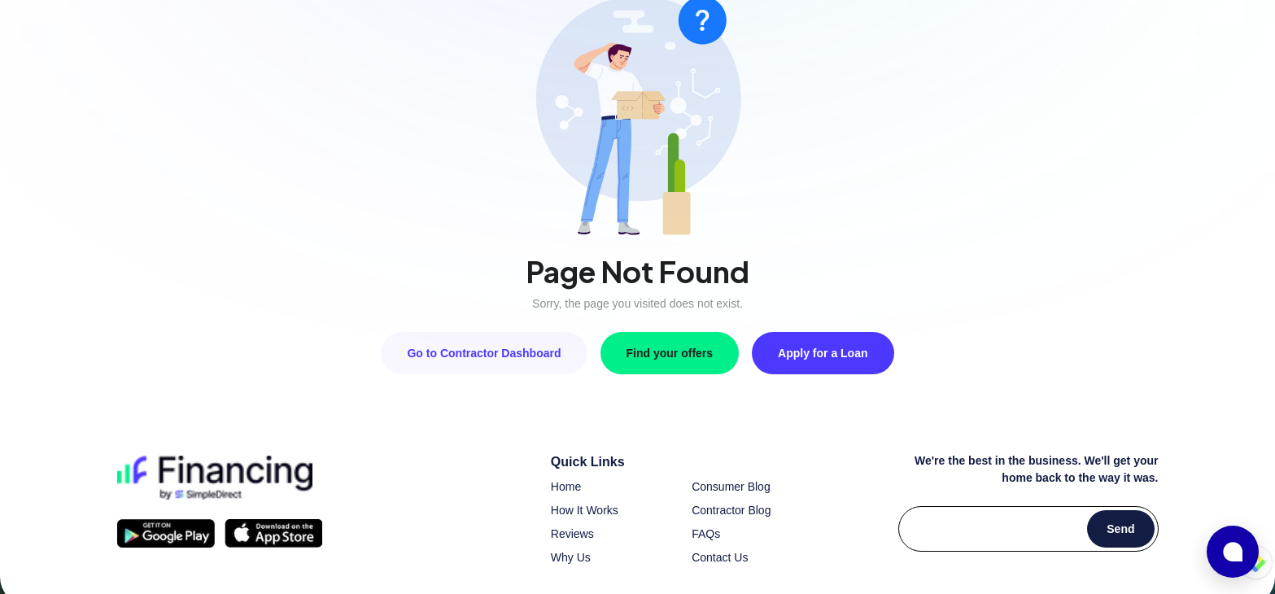
scroll to position [318, 0]
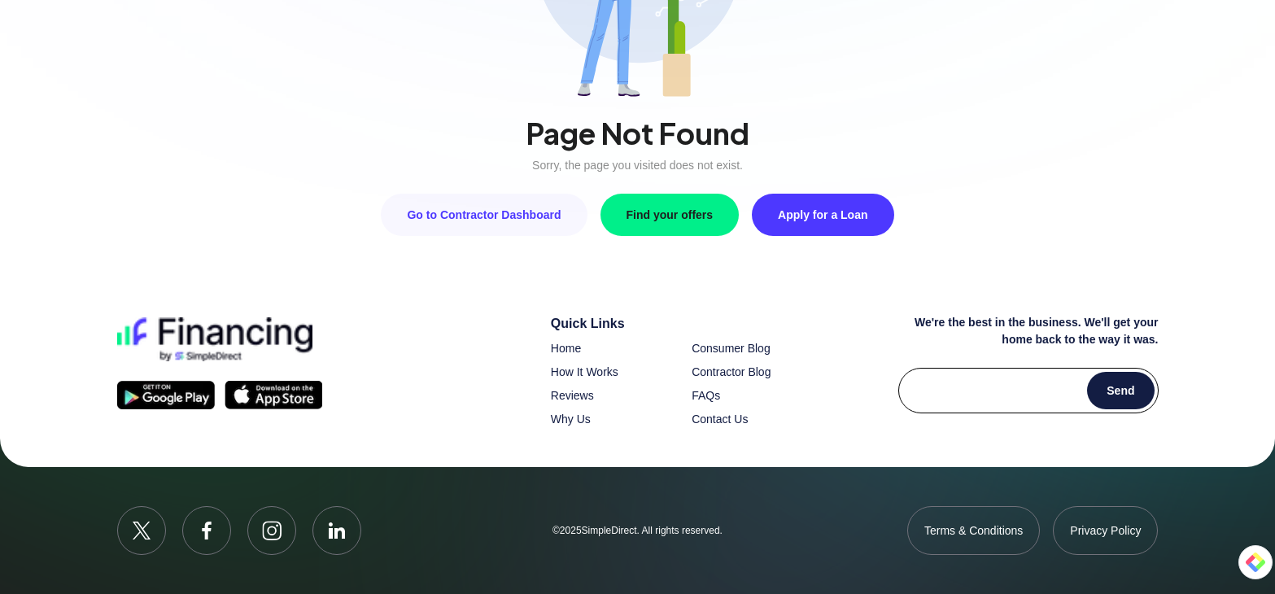
click at [838, 194] on button "Apply for a Loan" at bounding box center [823, 215] width 142 height 42
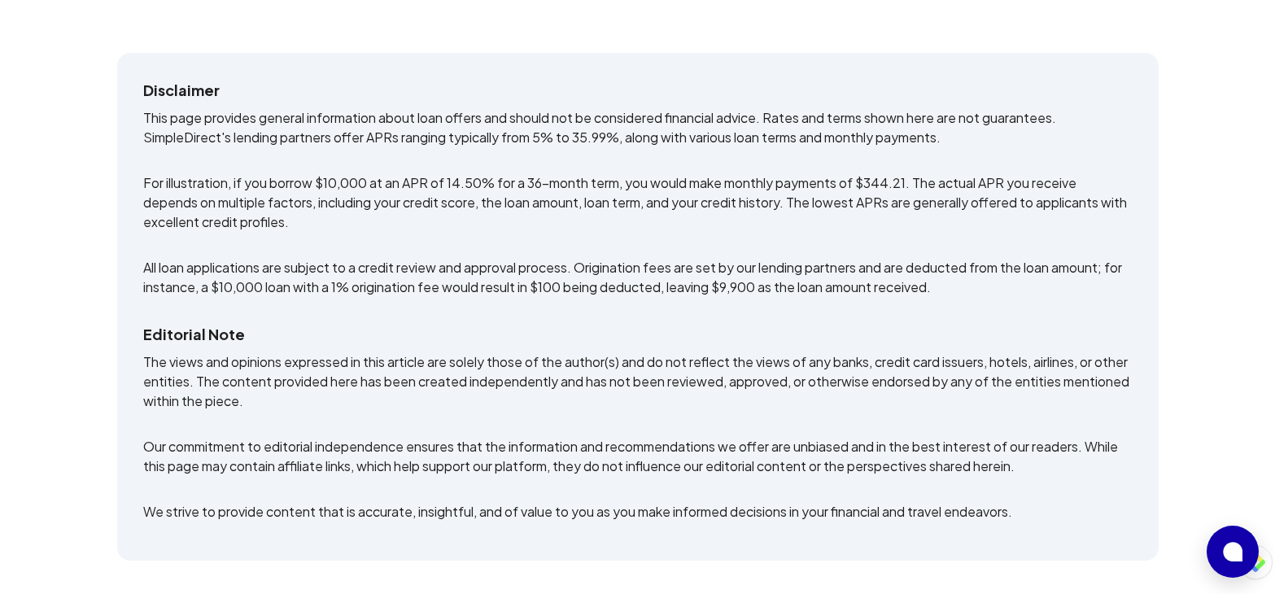
scroll to position [247, 0]
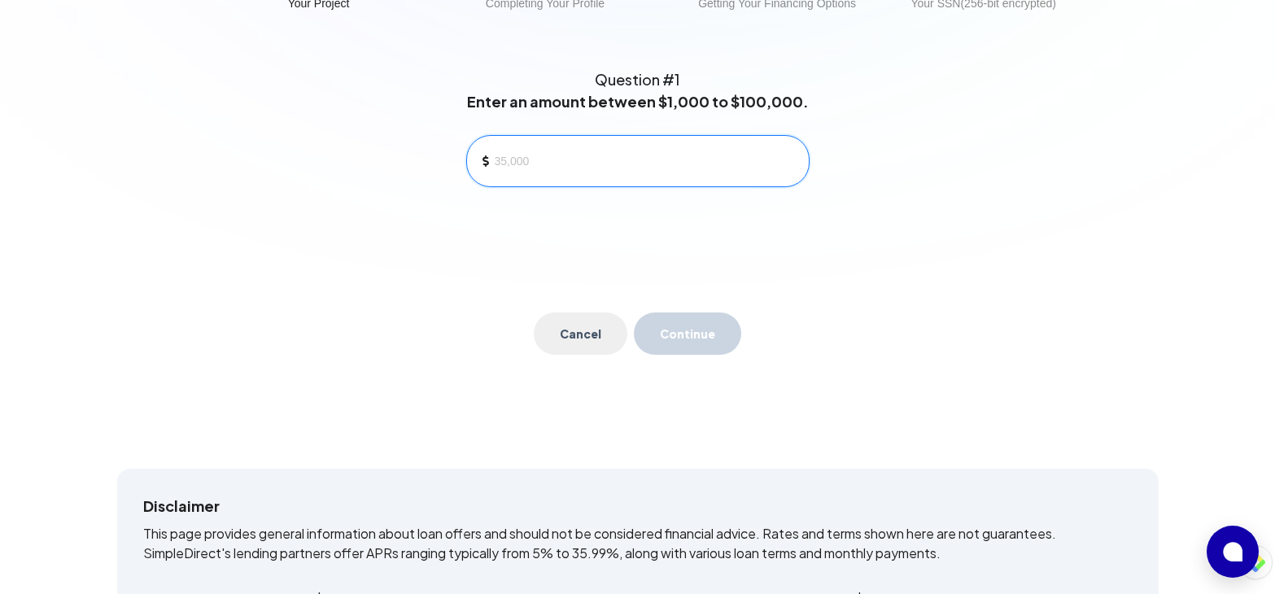
click at [614, 172] on input at bounding box center [645, 161] width 301 height 24
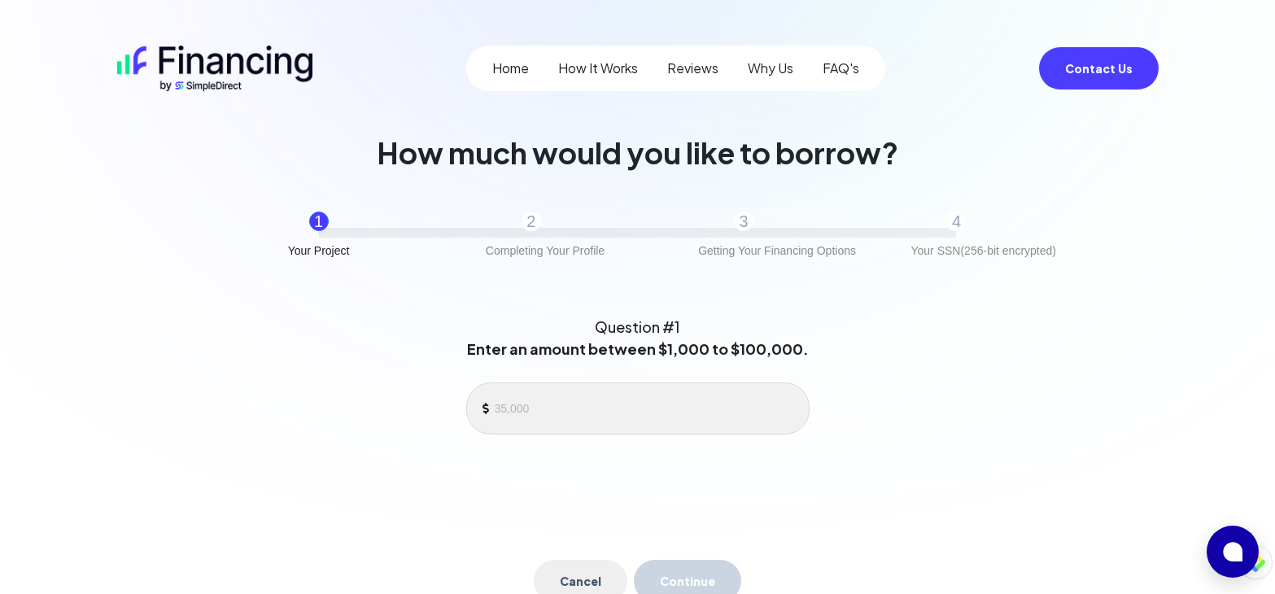
click at [542, 251] on div "Completing Your Profile" at bounding box center [545, 251] width 119 height 20
drag, startPoint x: 958, startPoint y: 76, endPoint x: 922, endPoint y: 61, distance: 39.4
click at [958, 76] on nav "Home How It Works Reviews Why Us FAQ's Contact Us" at bounding box center [637, 68] width 1041 height 59
